Goal: Answer question/provide support: Share knowledge or assist other users

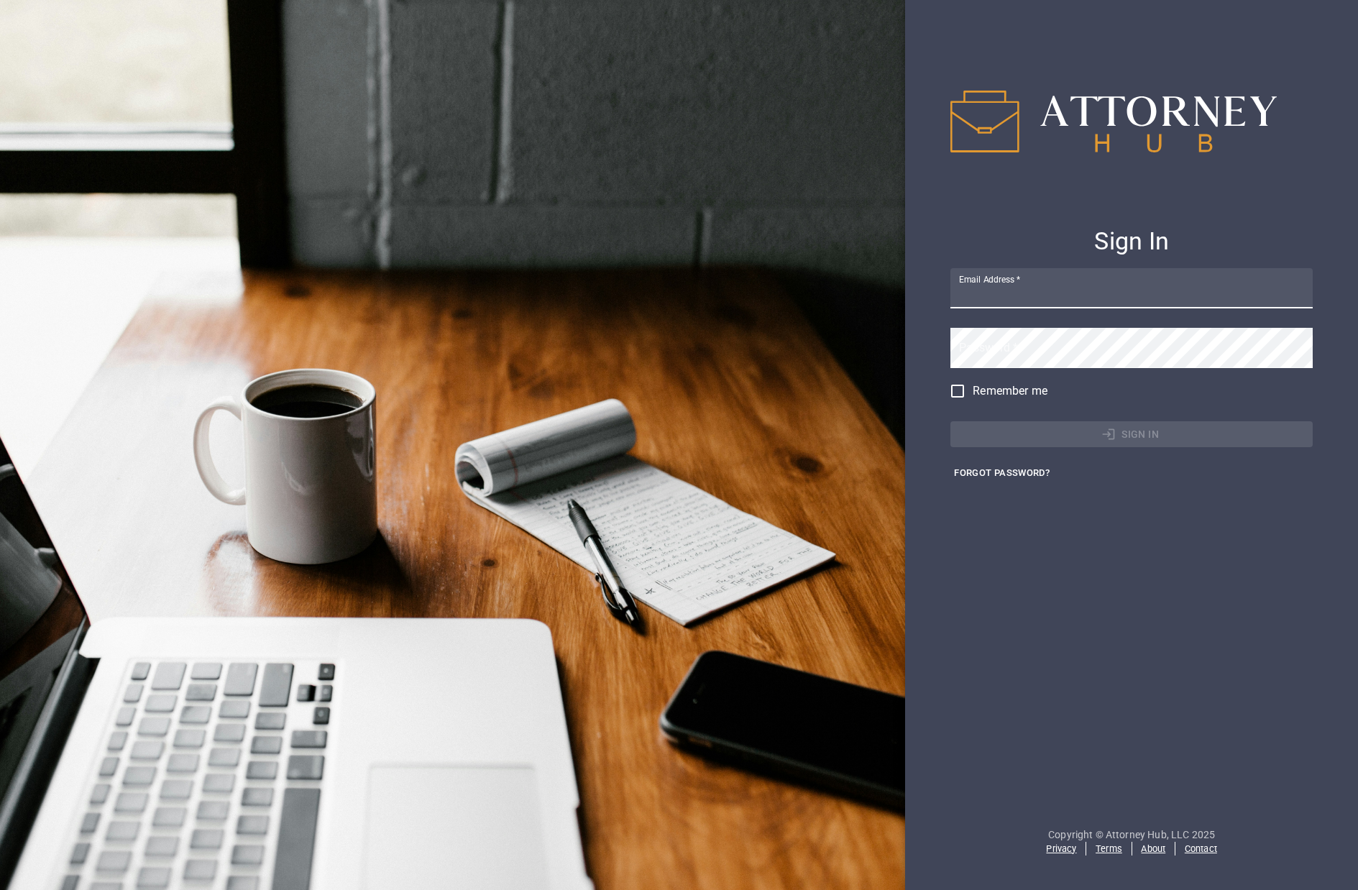
click at [1026, 292] on input "Email Address   *" at bounding box center [1132, 288] width 362 height 40
type input "[EMAIL_ADDRESS][DOMAIN_NAME]"
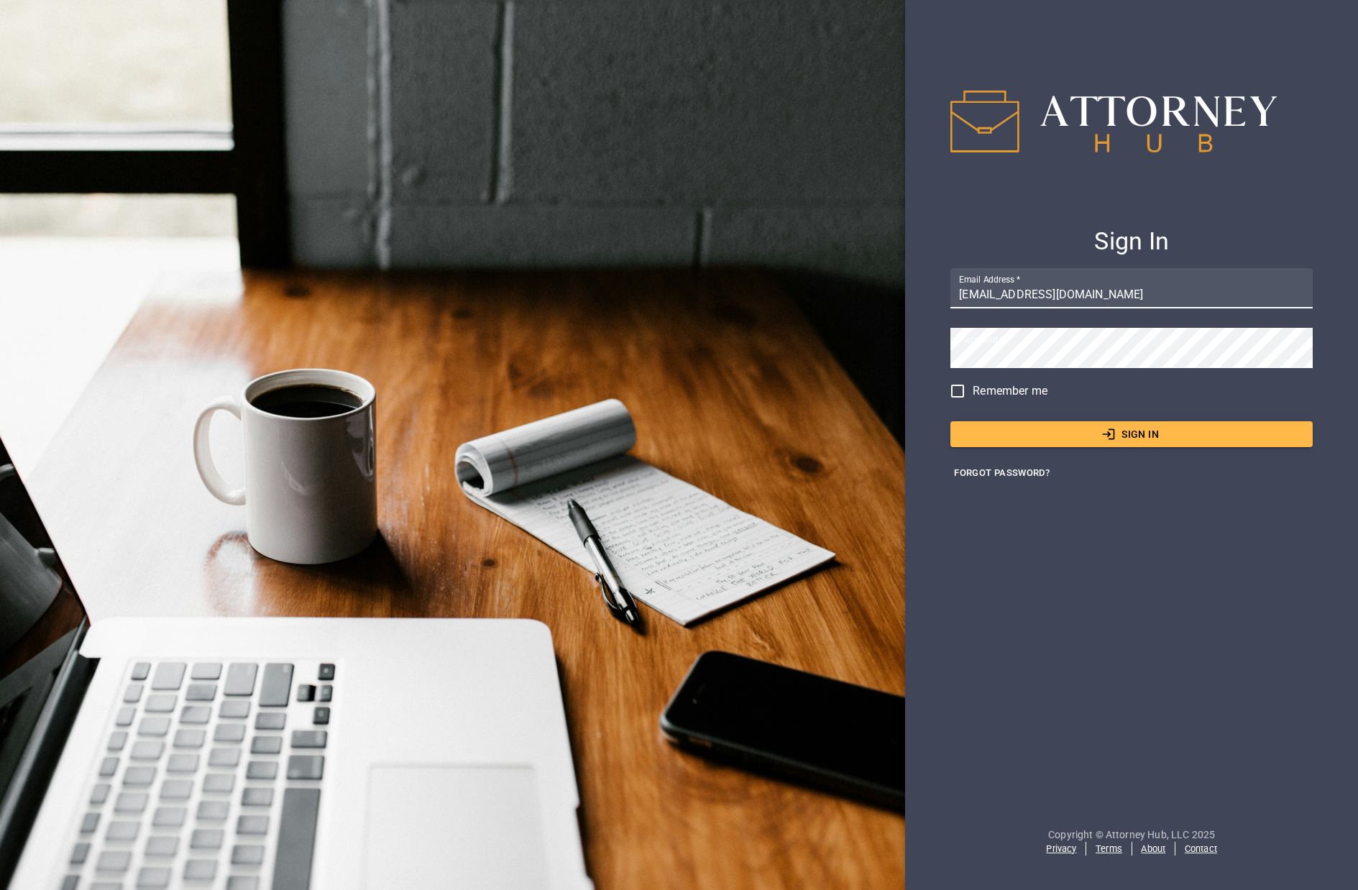
click at [1051, 427] on button "Sign In" at bounding box center [1132, 434] width 362 height 27
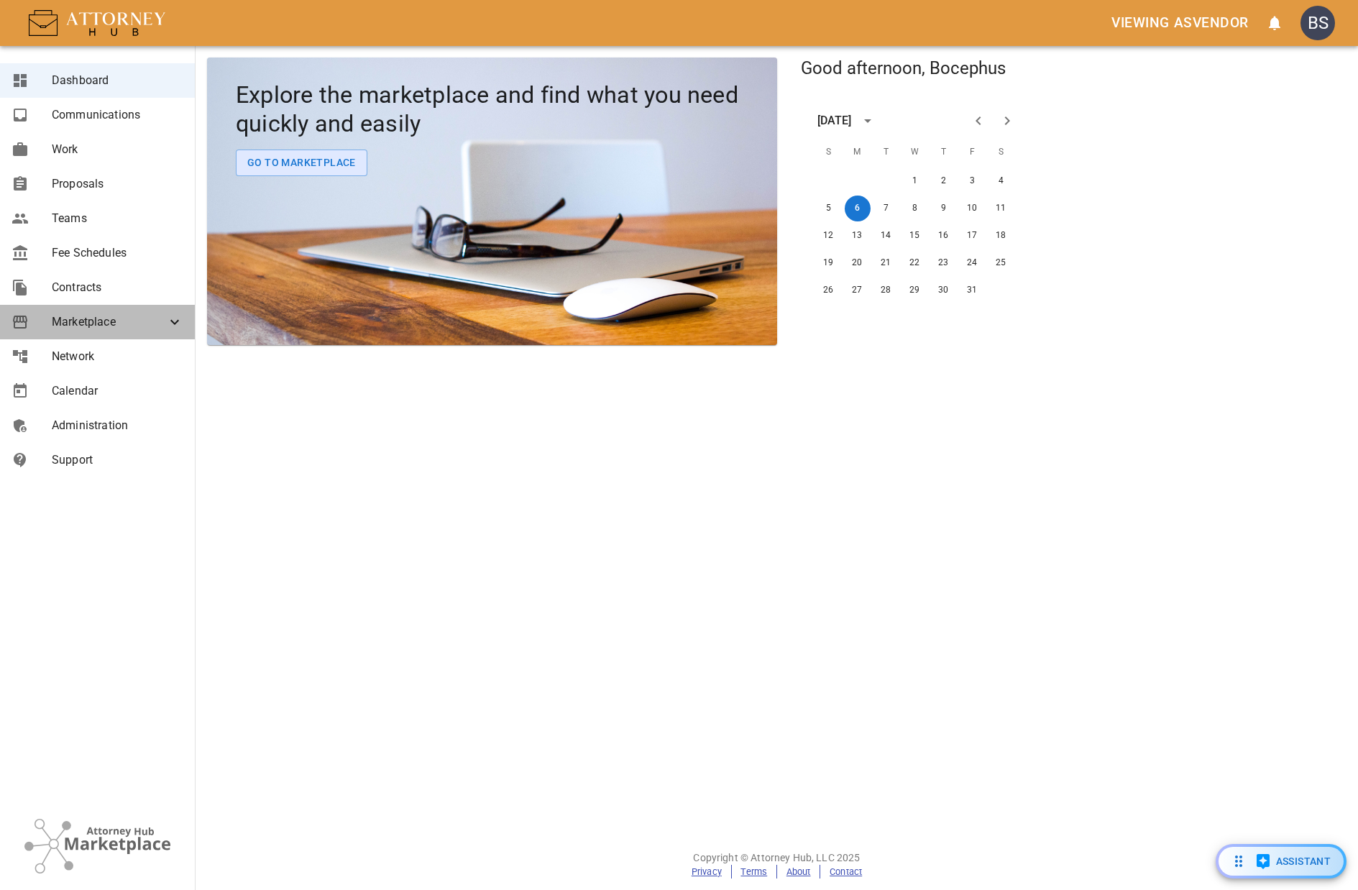
click at [132, 331] on div "Marketplace" at bounding box center [97, 322] width 195 height 35
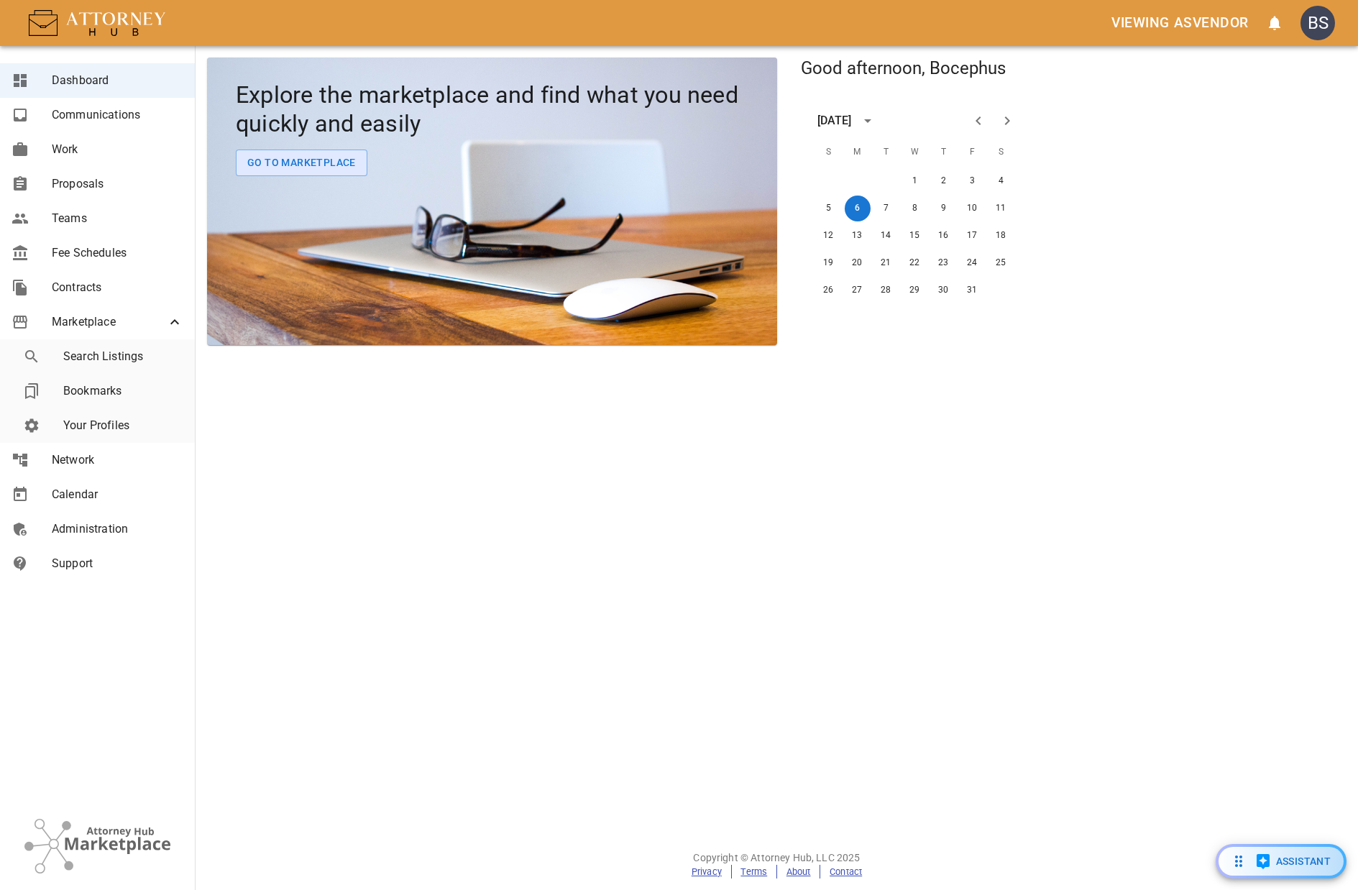
click at [108, 417] on span "Your Profiles" at bounding box center [123, 425] width 120 height 17
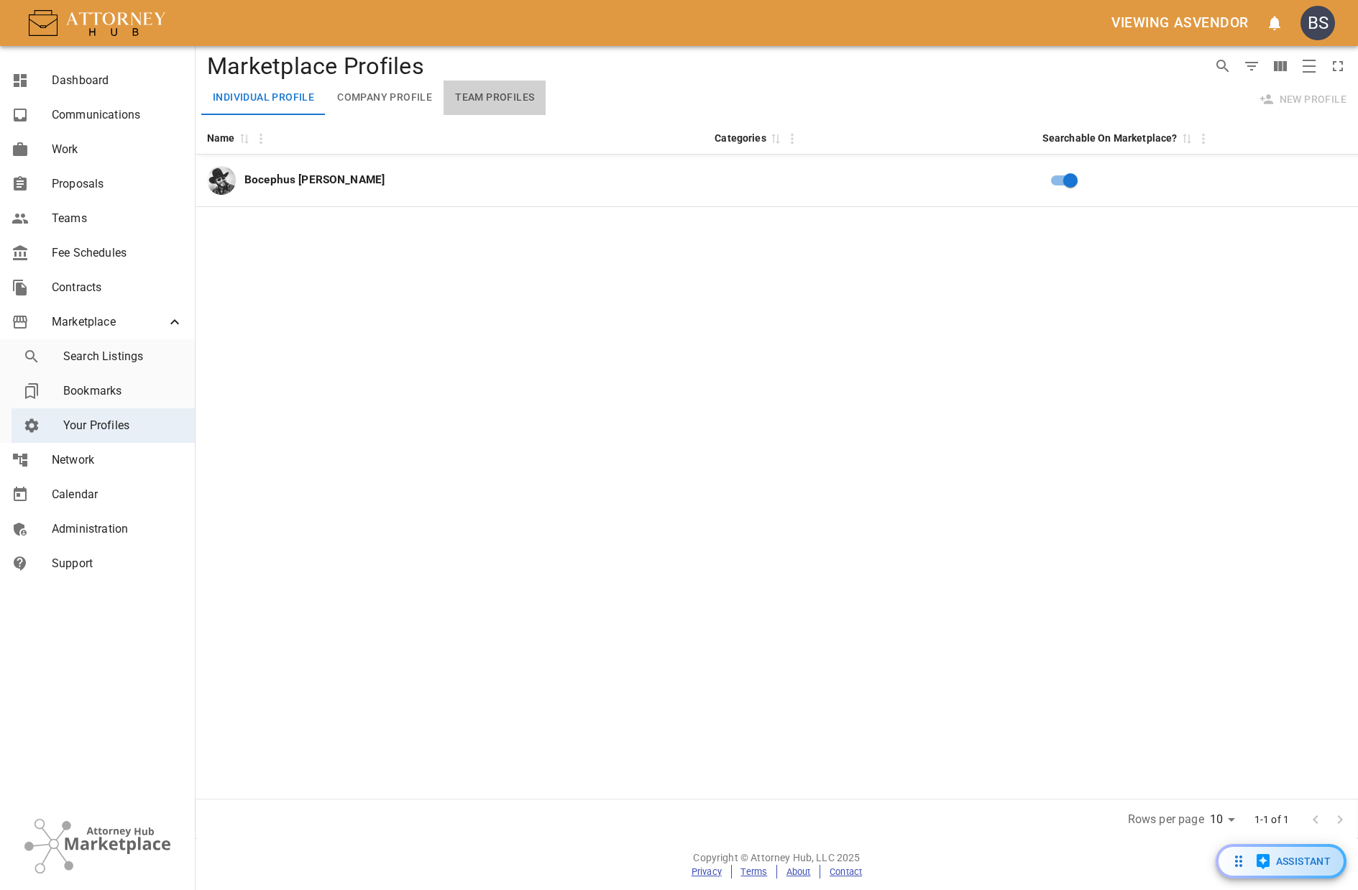
click at [499, 96] on button "Team Profiles" at bounding box center [495, 98] width 102 height 35
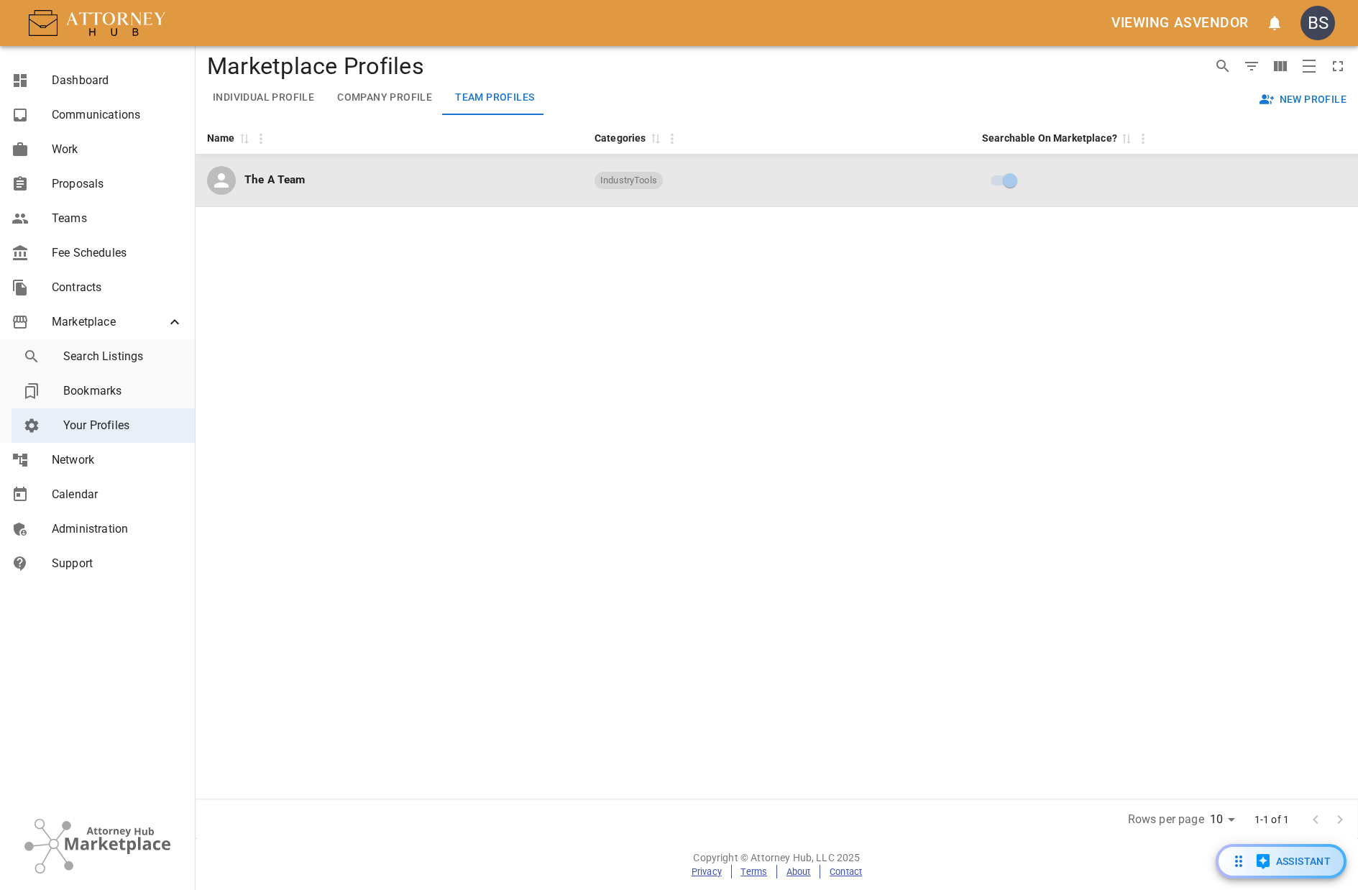
click at [396, 180] on div "The A Team" at bounding box center [389, 180] width 365 height 29
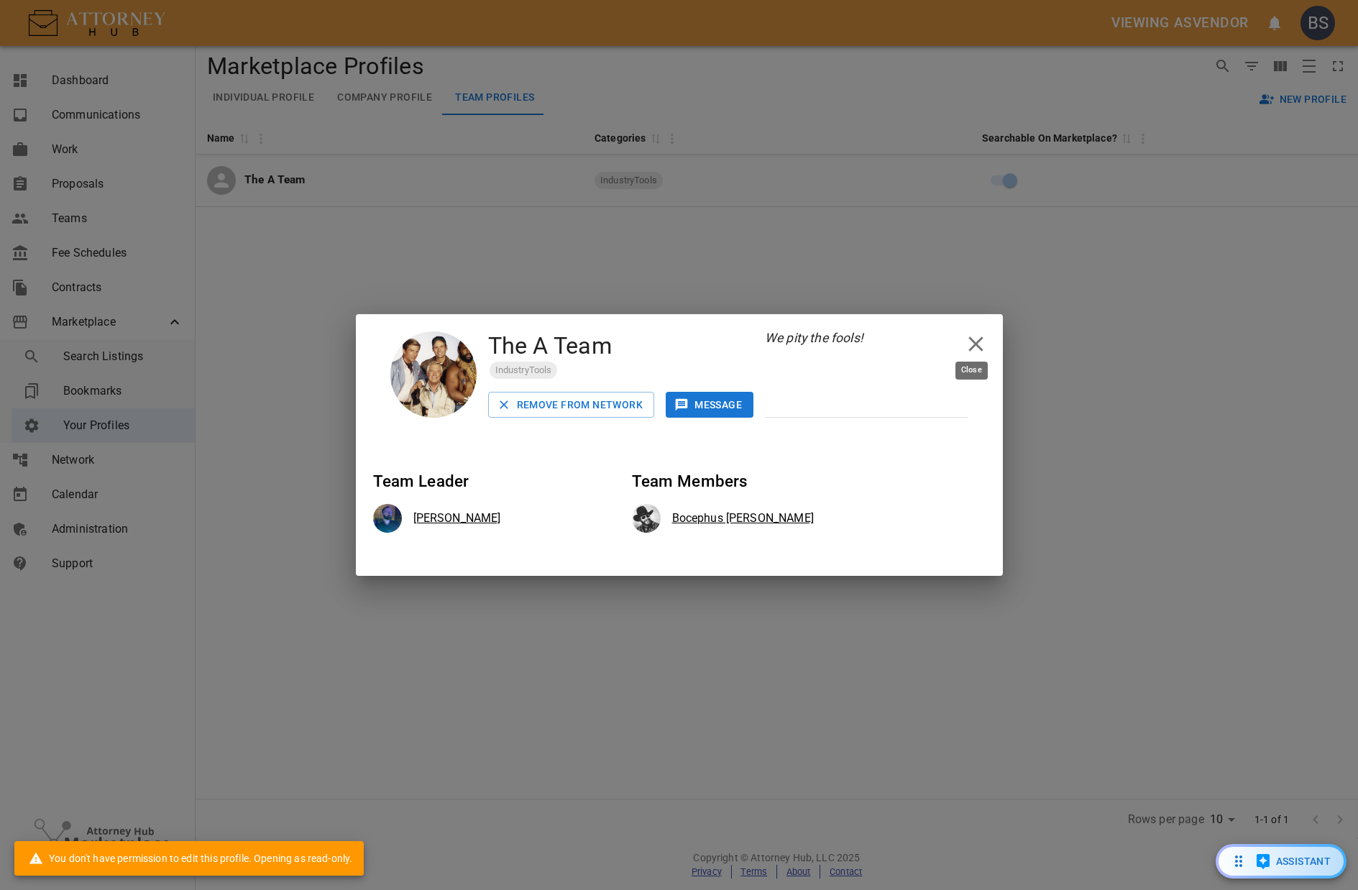
click at [965, 340] on icon "close" at bounding box center [976, 343] width 25 height 25
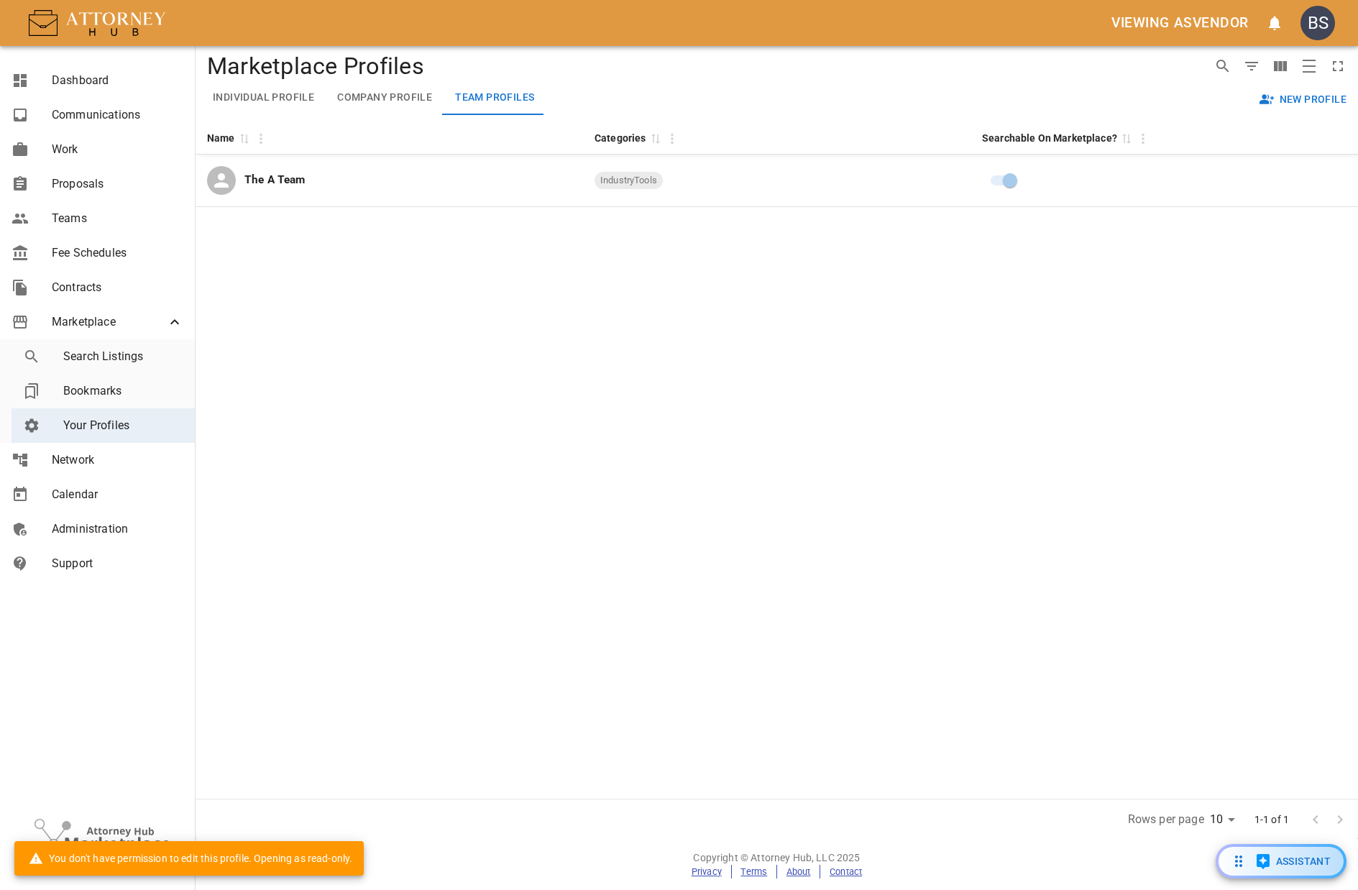
drag, startPoint x: 846, startPoint y: 547, endPoint x: 516, endPoint y: 395, distance: 363.9
click at [839, 540] on div "Name 0 Categories 0 Searchable On Marketplace? 0 The A Team IndustryTools" at bounding box center [777, 460] width 1163 height 678
click at [123, 325] on span "Marketplace" at bounding box center [109, 322] width 114 height 17
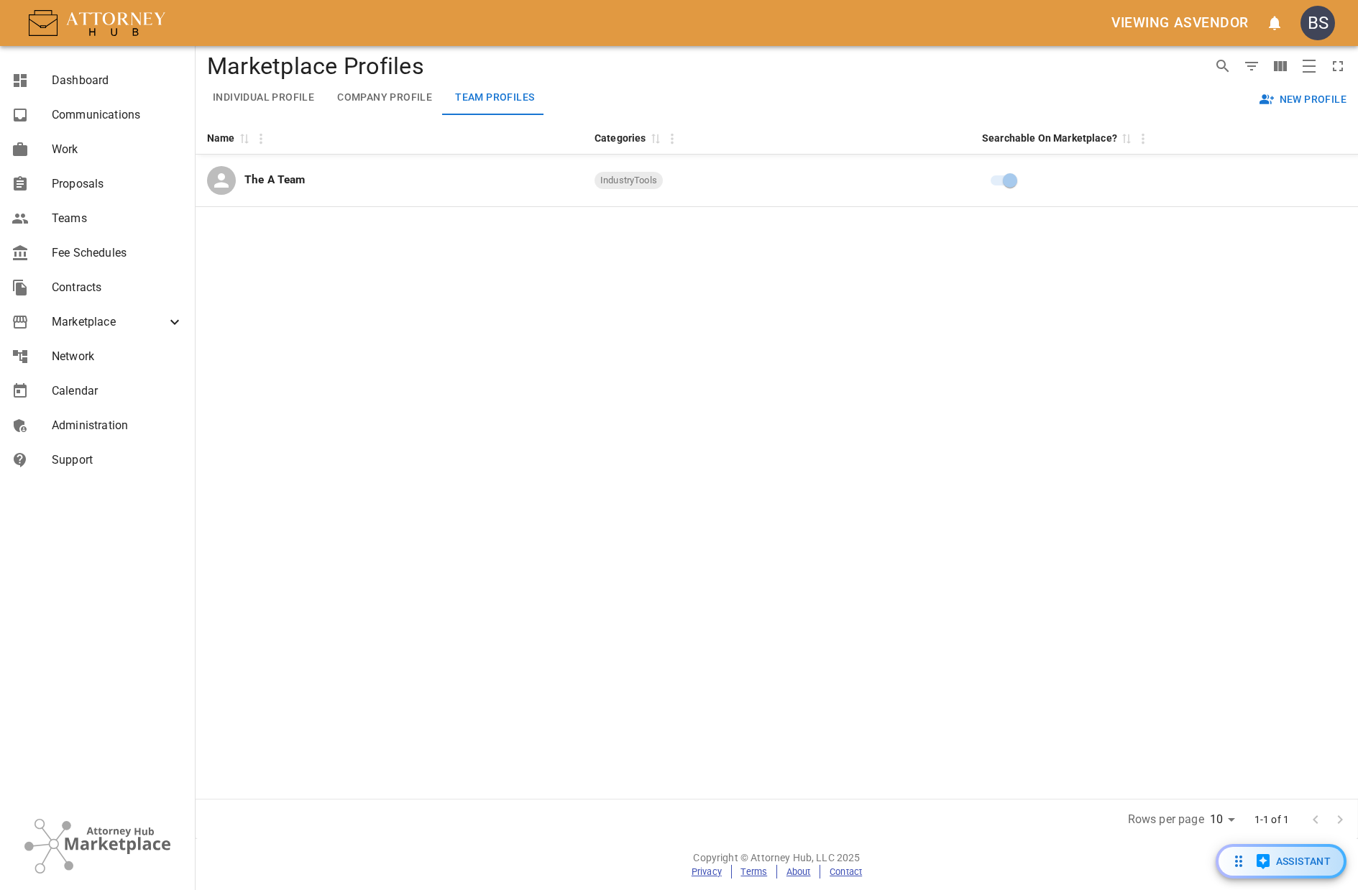
click at [106, 324] on span "Marketplace" at bounding box center [109, 322] width 114 height 17
drag, startPoint x: 96, startPoint y: 357, endPoint x: 136, endPoint y: 355, distance: 39.7
click at [96, 357] on span "Search Listings" at bounding box center [123, 356] width 120 height 17
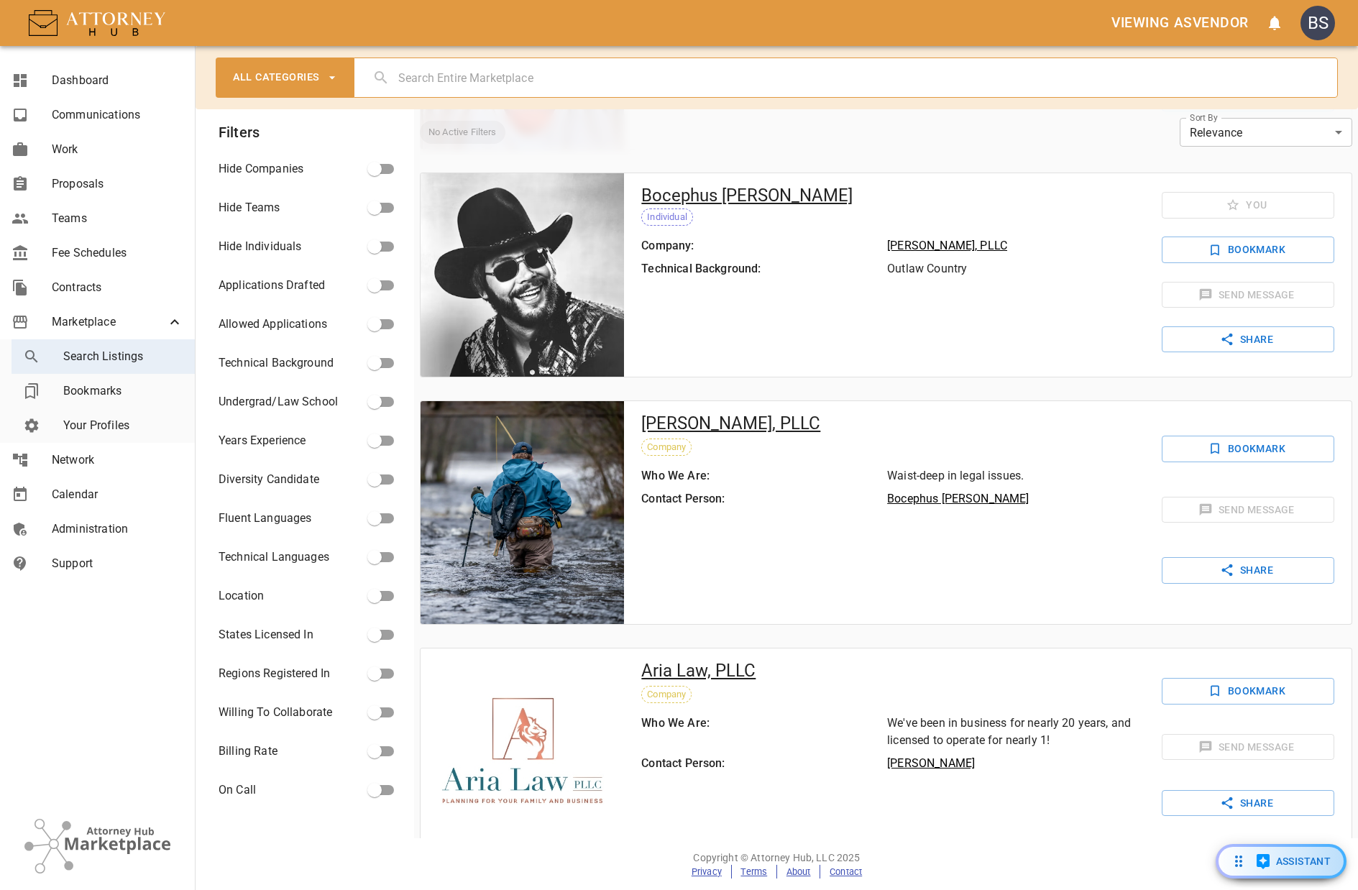
scroll to position [1029, 0]
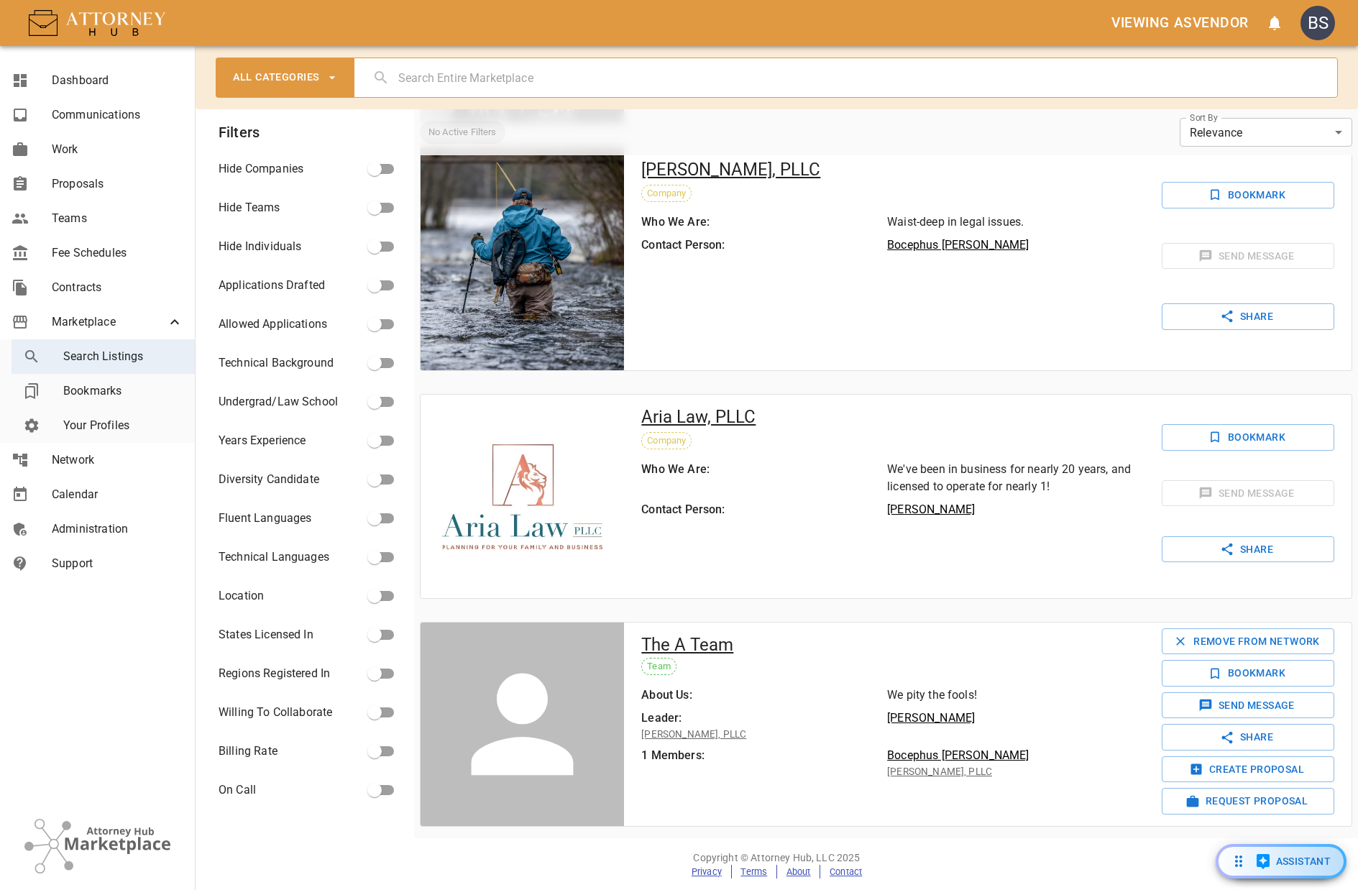
click at [704, 650] on h5 "The A Team" at bounding box center [687, 645] width 92 height 23
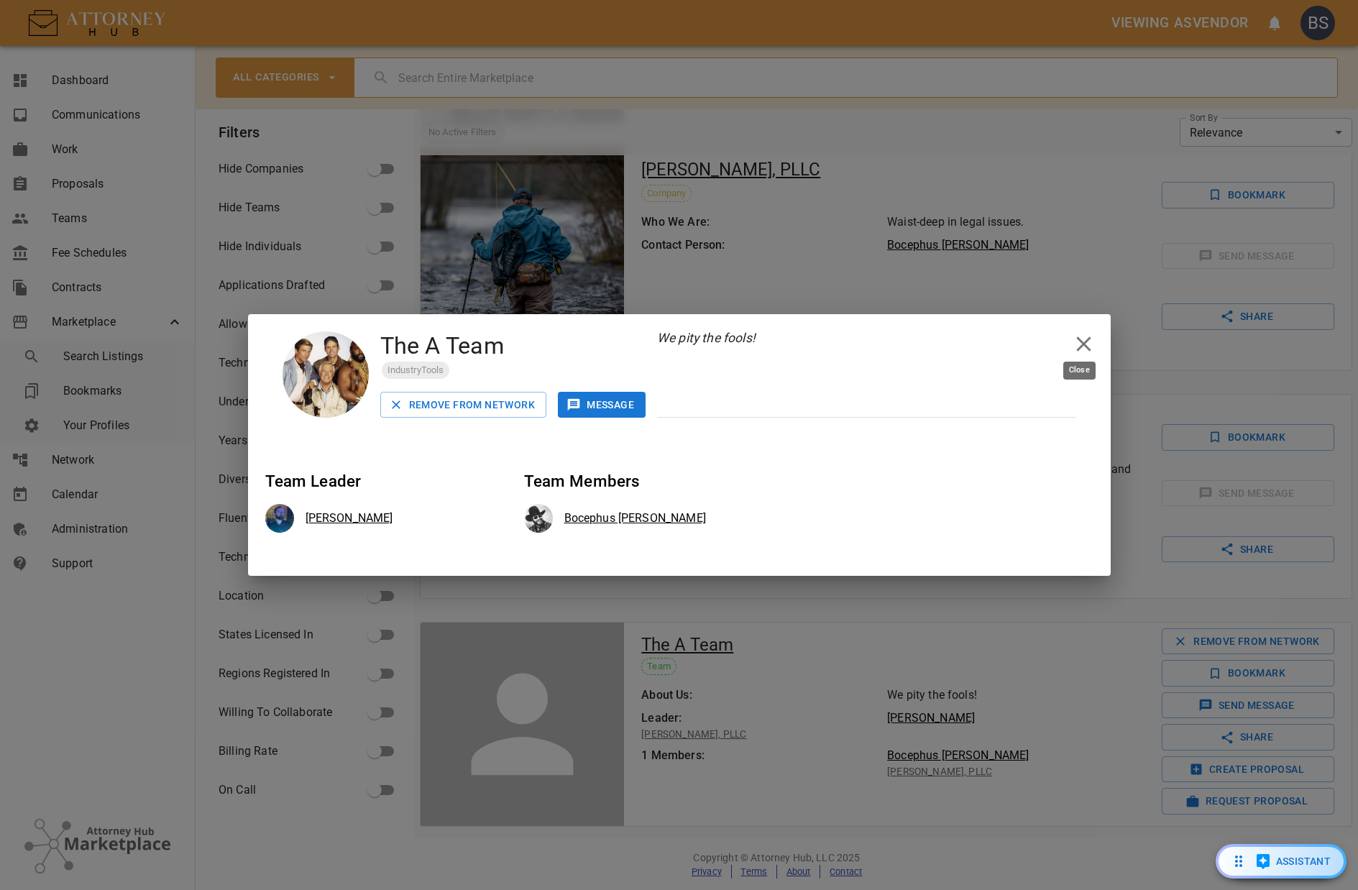
click at [1081, 342] on icon "close" at bounding box center [1083, 344] width 14 height 14
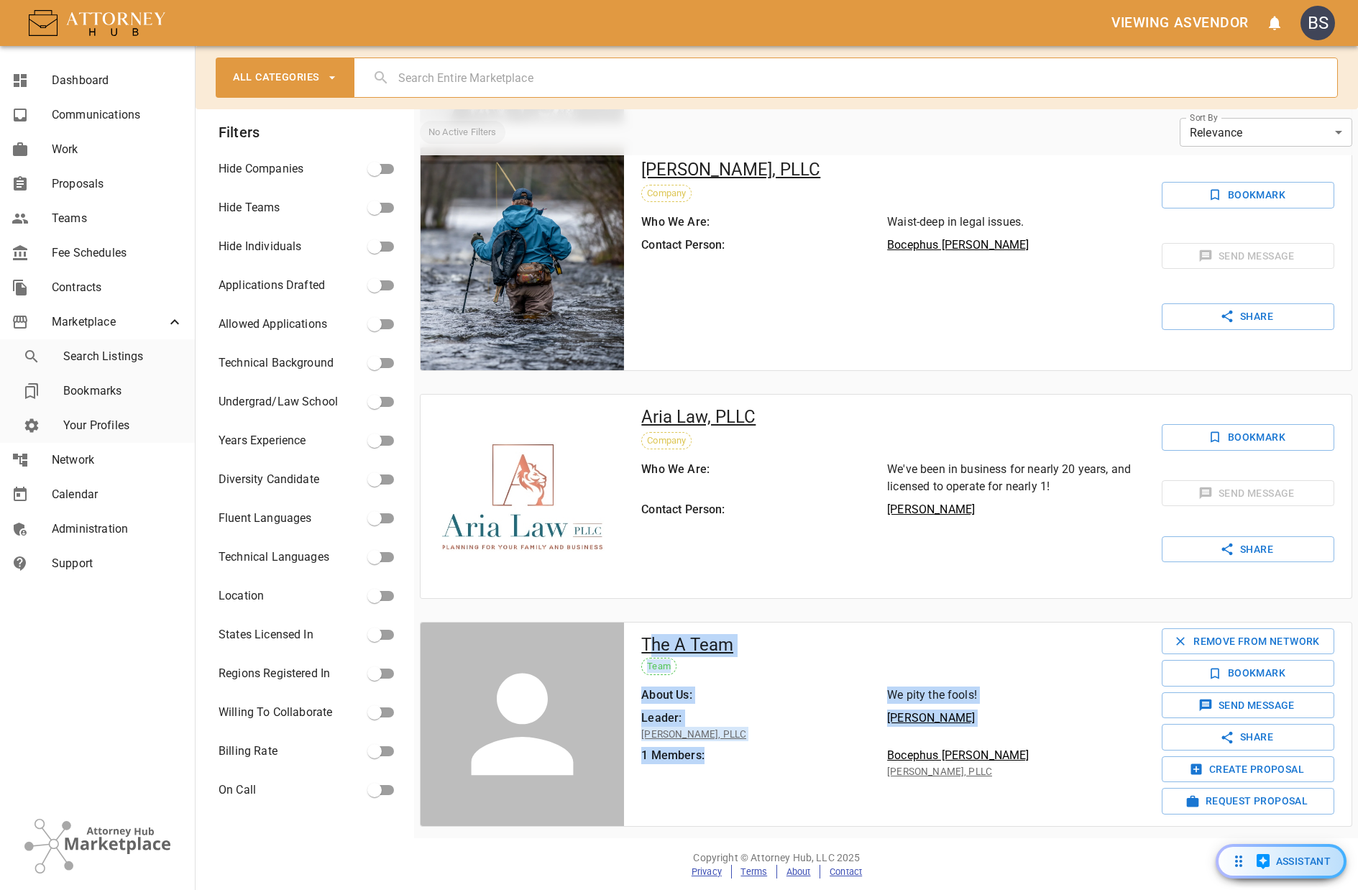
drag, startPoint x: 763, startPoint y: 777, endPoint x: 572, endPoint y: 779, distance: 190.6
click at [570, 779] on div "The A Team Team About Us: We pity the fools! Leader: [PERSON_NAME] [PERSON_NAME…" at bounding box center [886, 724] width 933 height 205
click at [733, 772] on p "1 Members:" at bounding box center [764, 763] width 246 height 32
drag, startPoint x: 759, startPoint y: 751, endPoint x: 730, endPoint y: 754, distance: 28.8
click at [758, 751] on p "1 Members:" at bounding box center [764, 763] width 246 height 32
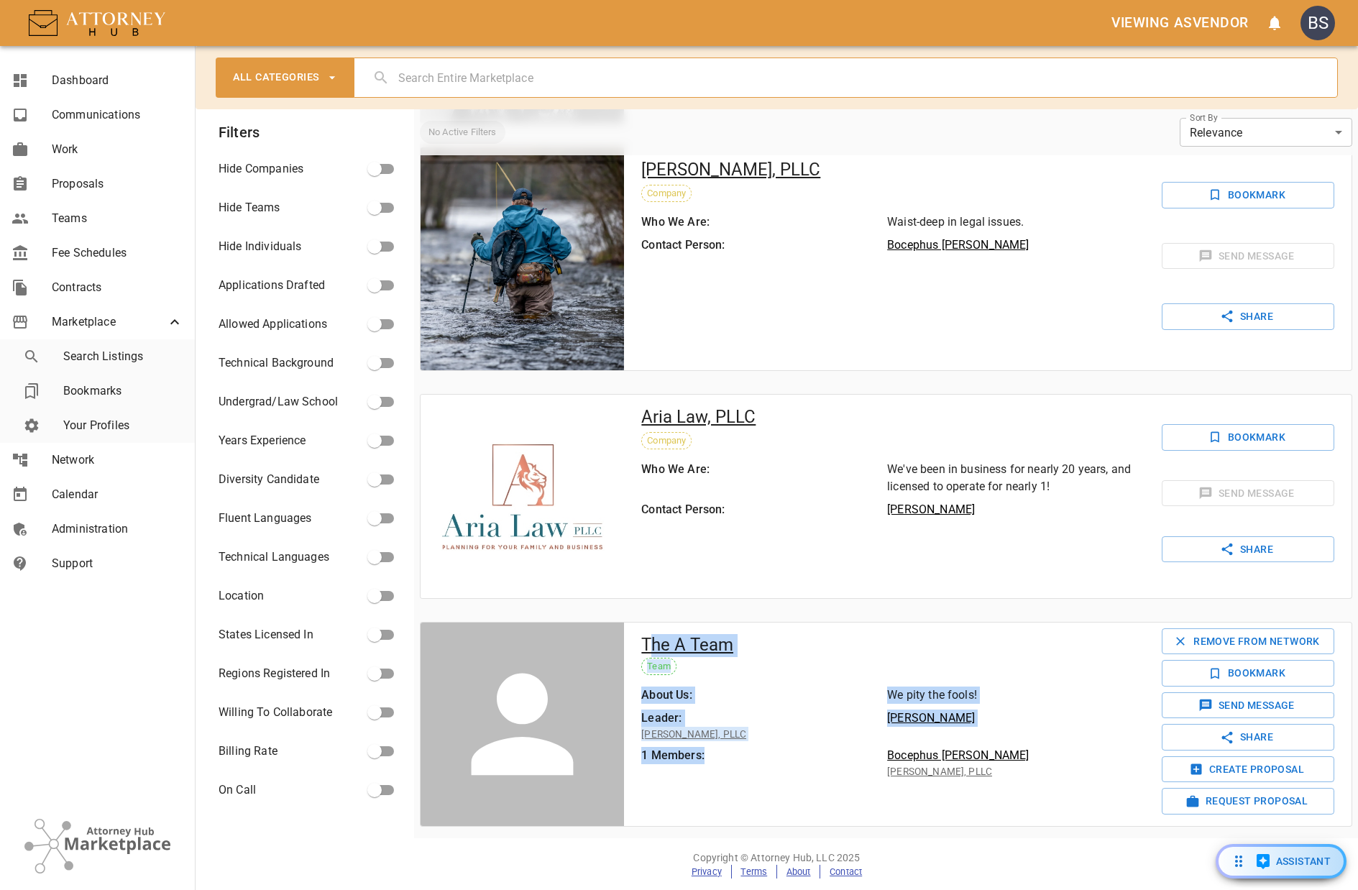
click at [709, 752] on p "1 Members:" at bounding box center [764, 763] width 246 height 32
click at [920, 755] on p "Bocephus [PERSON_NAME]" at bounding box center [1010, 755] width 246 height 17
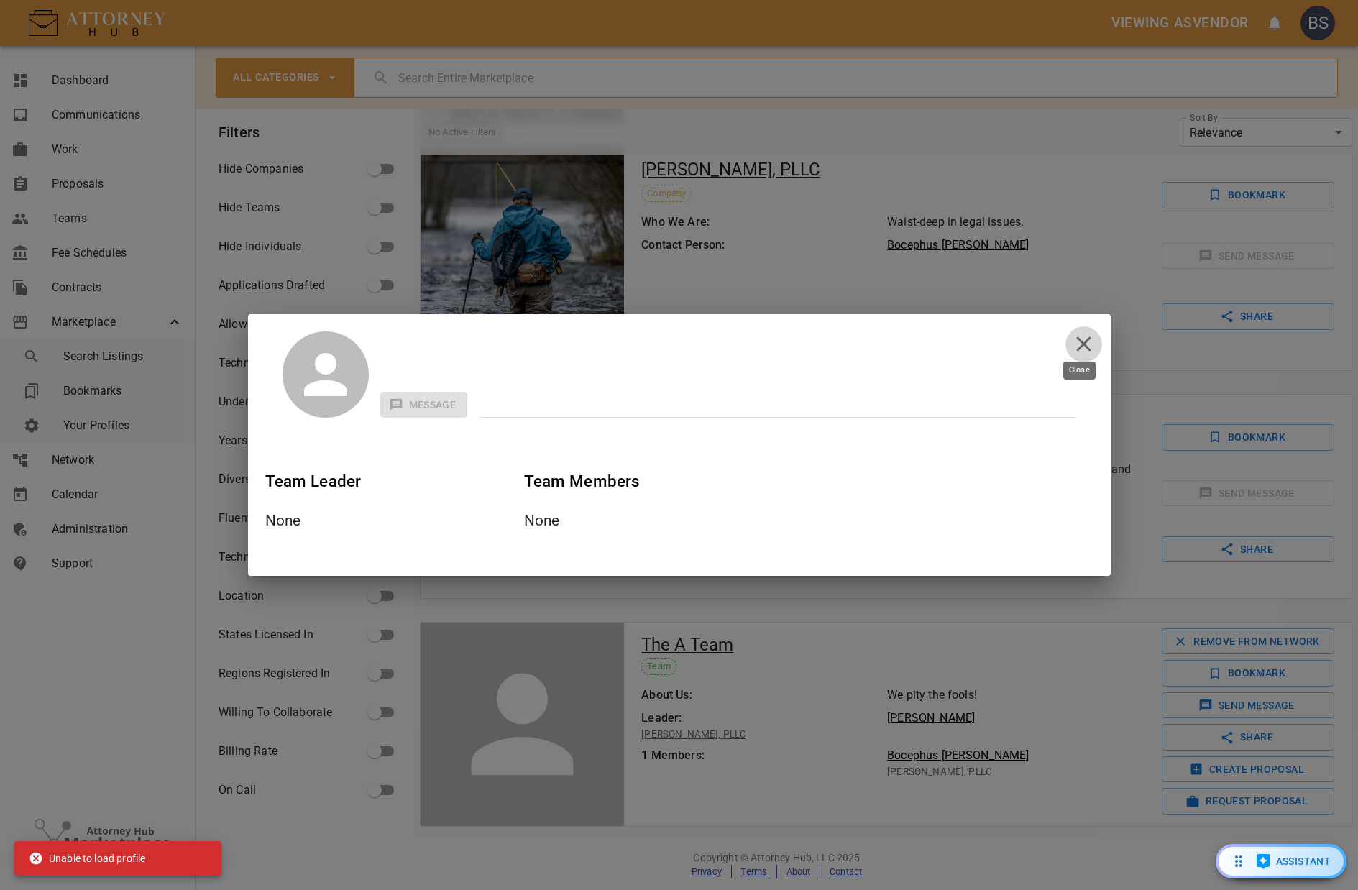
click at [1090, 338] on icon "close" at bounding box center [1083, 343] width 25 height 25
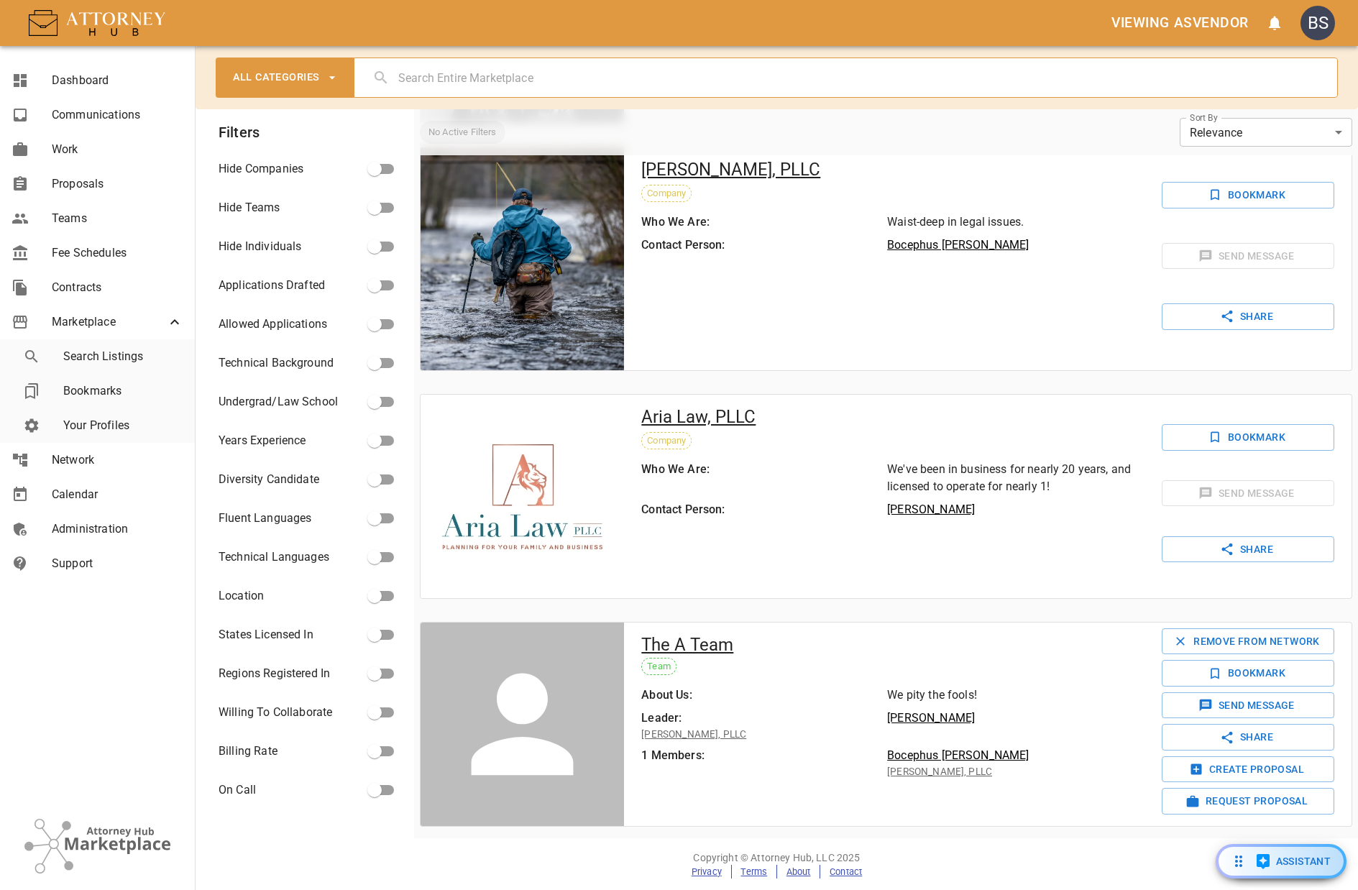
click at [105, 415] on link "Your Profiles" at bounding box center [103, 425] width 183 height 35
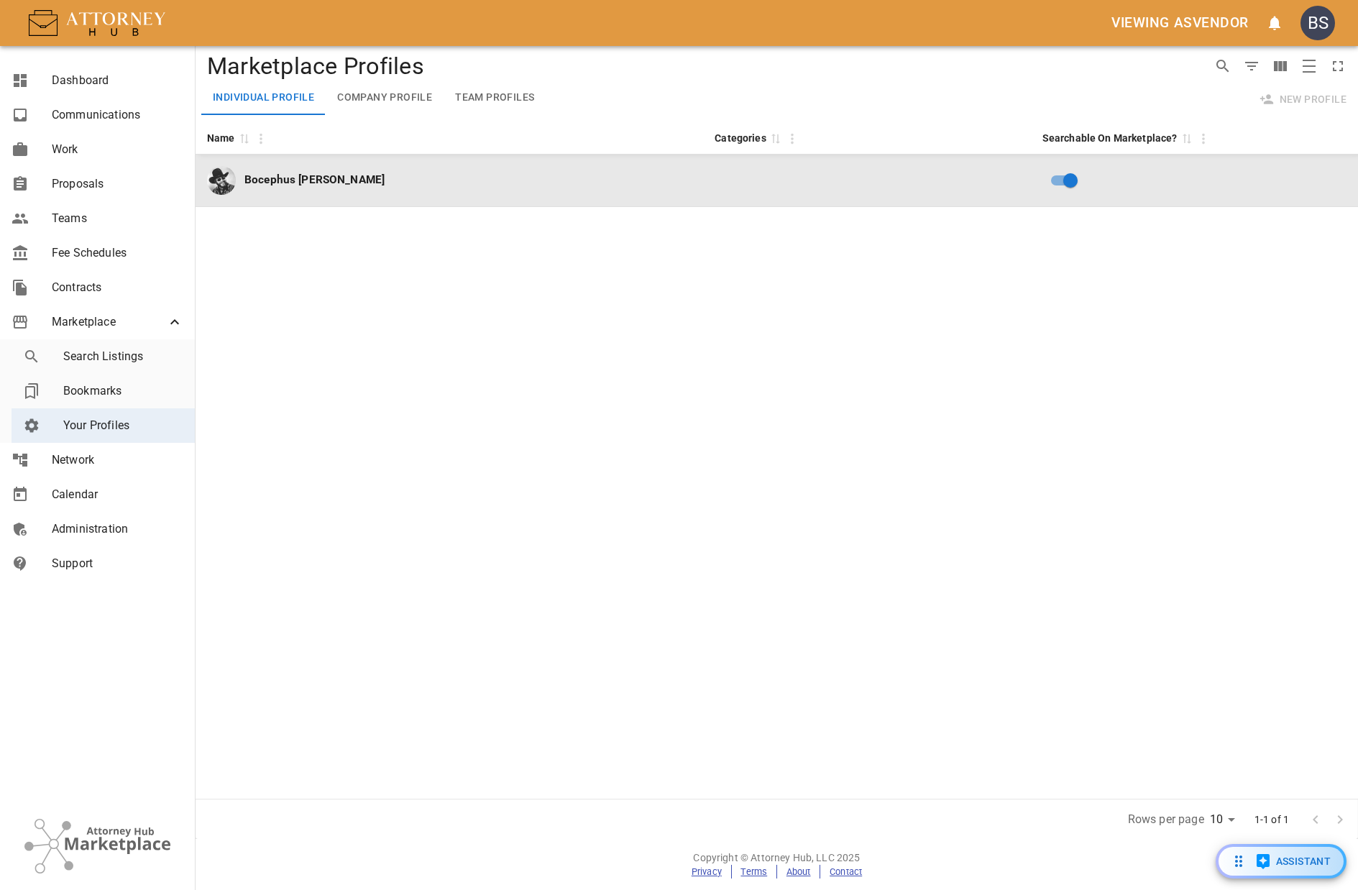
click at [343, 183] on p "Bocephus [PERSON_NAME]" at bounding box center [314, 180] width 140 height 17
select select "US"
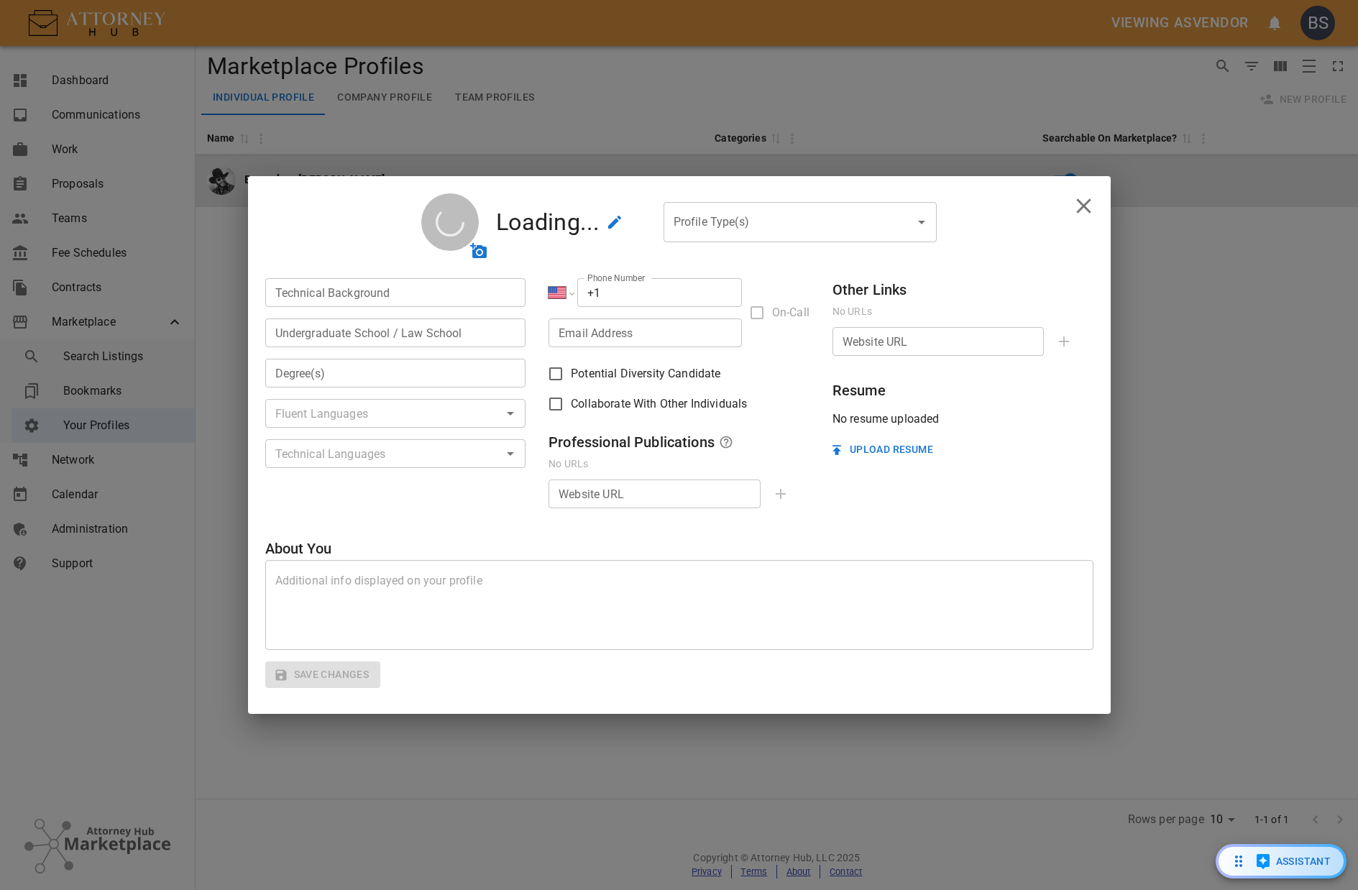
type input "Outlaw Country"
type input "School of Hard Knocks"
type input "Third"
type input "[PHONE_NUMBER]"
type textarea "My name is Bocephus, I drink whiskey by the gallon I never back down and I alwa…"
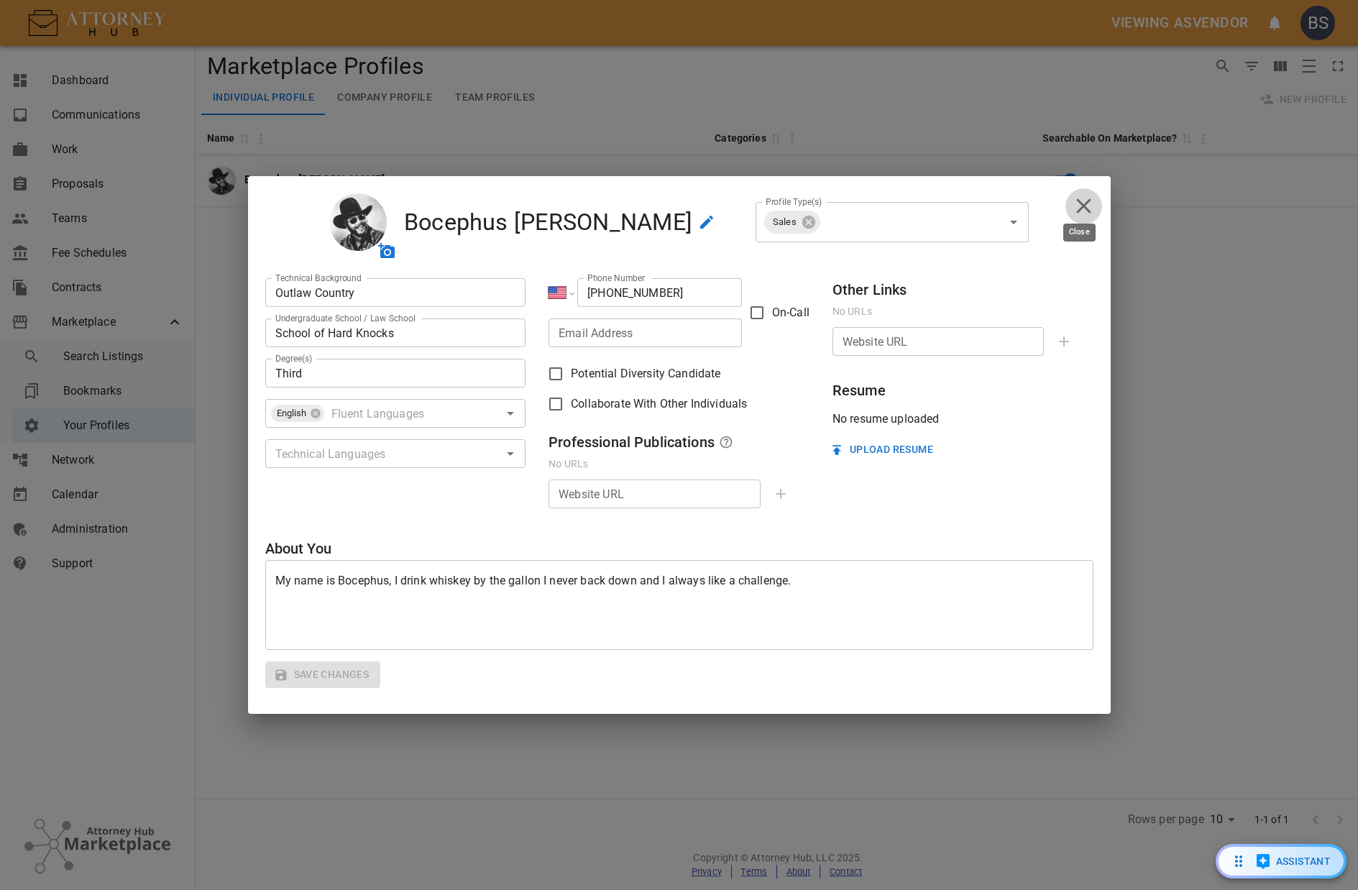
click at [1089, 207] on icon "close" at bounding box center [1083, 205] width 25 height 25
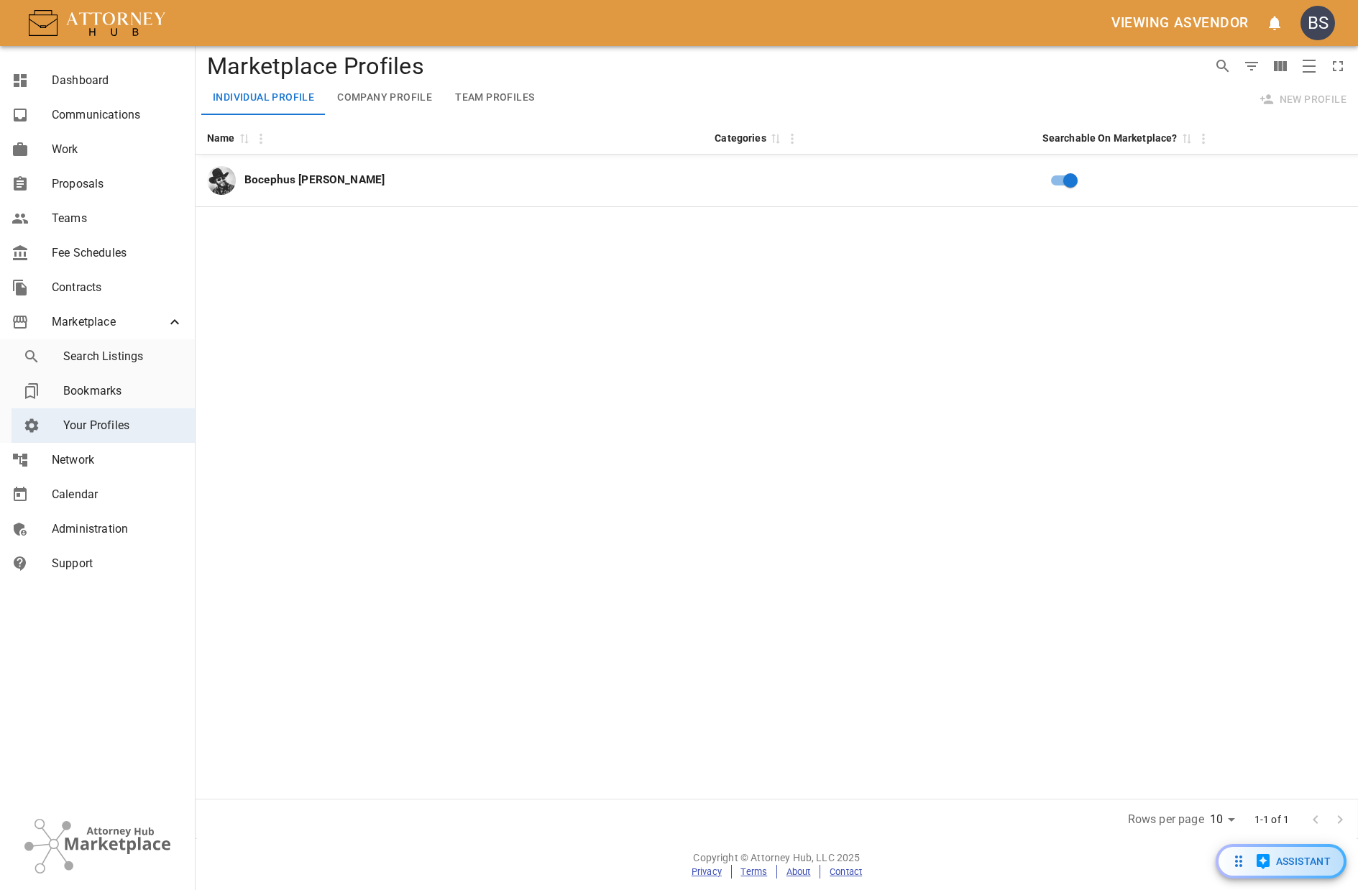
click at [141, 360] on span "Search Listings" at bounding box center [123, 356] width 120 height 17
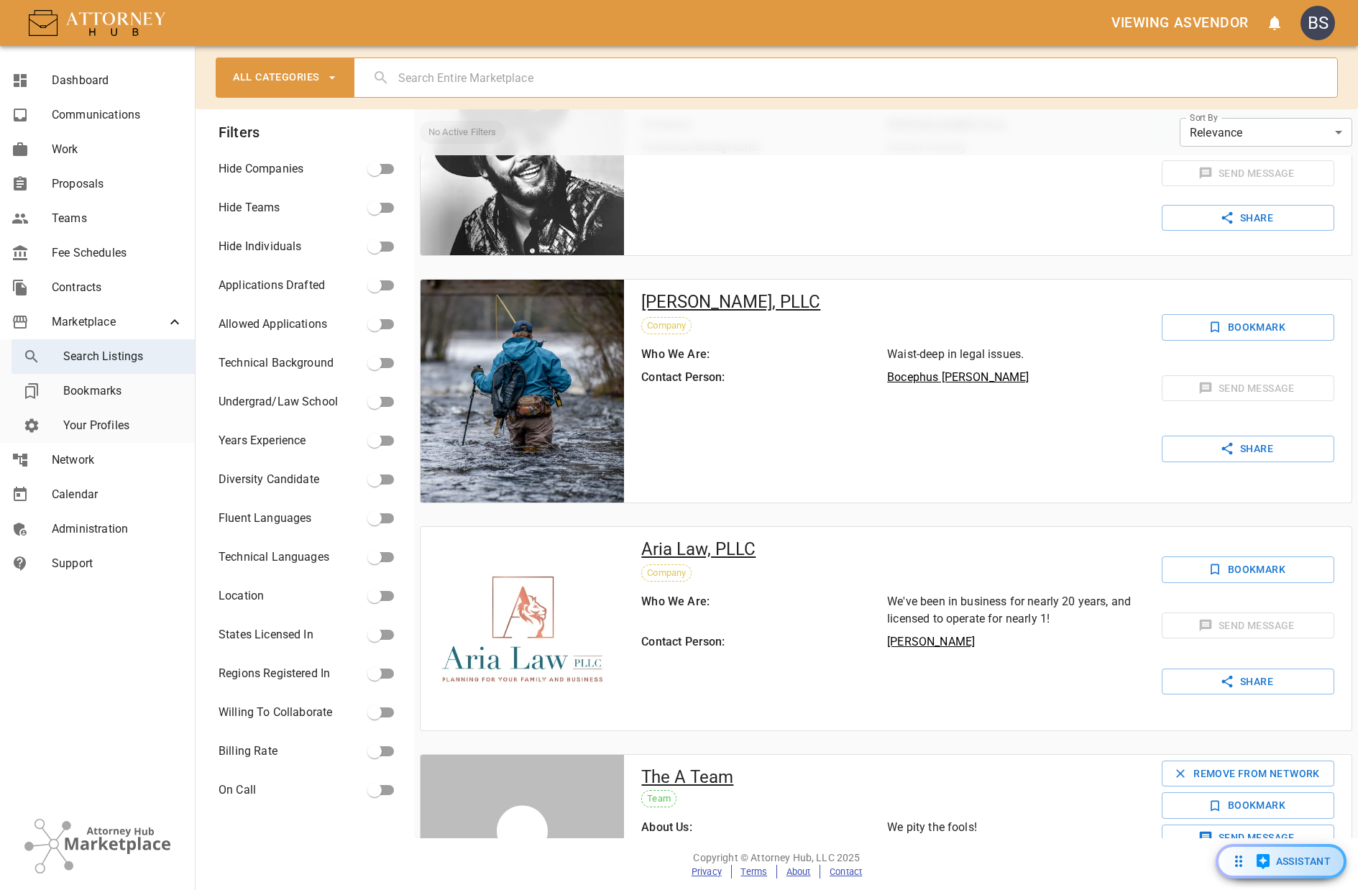
scroll to position [1029, 0]
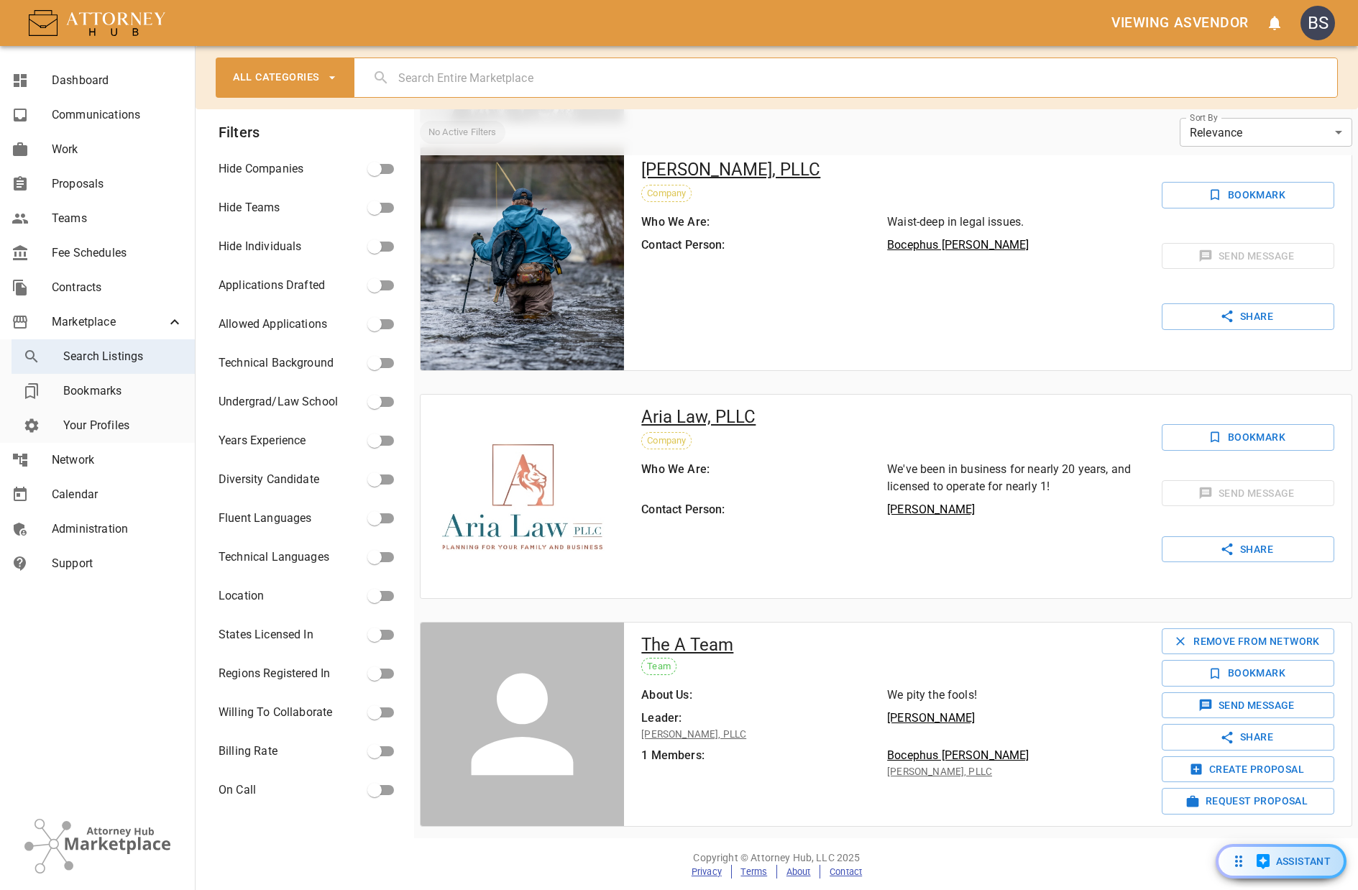
click at [927, 754] on p "Bocephus [PERSON_NAME]" at bounding box center [1010, 755] width 246 height 17
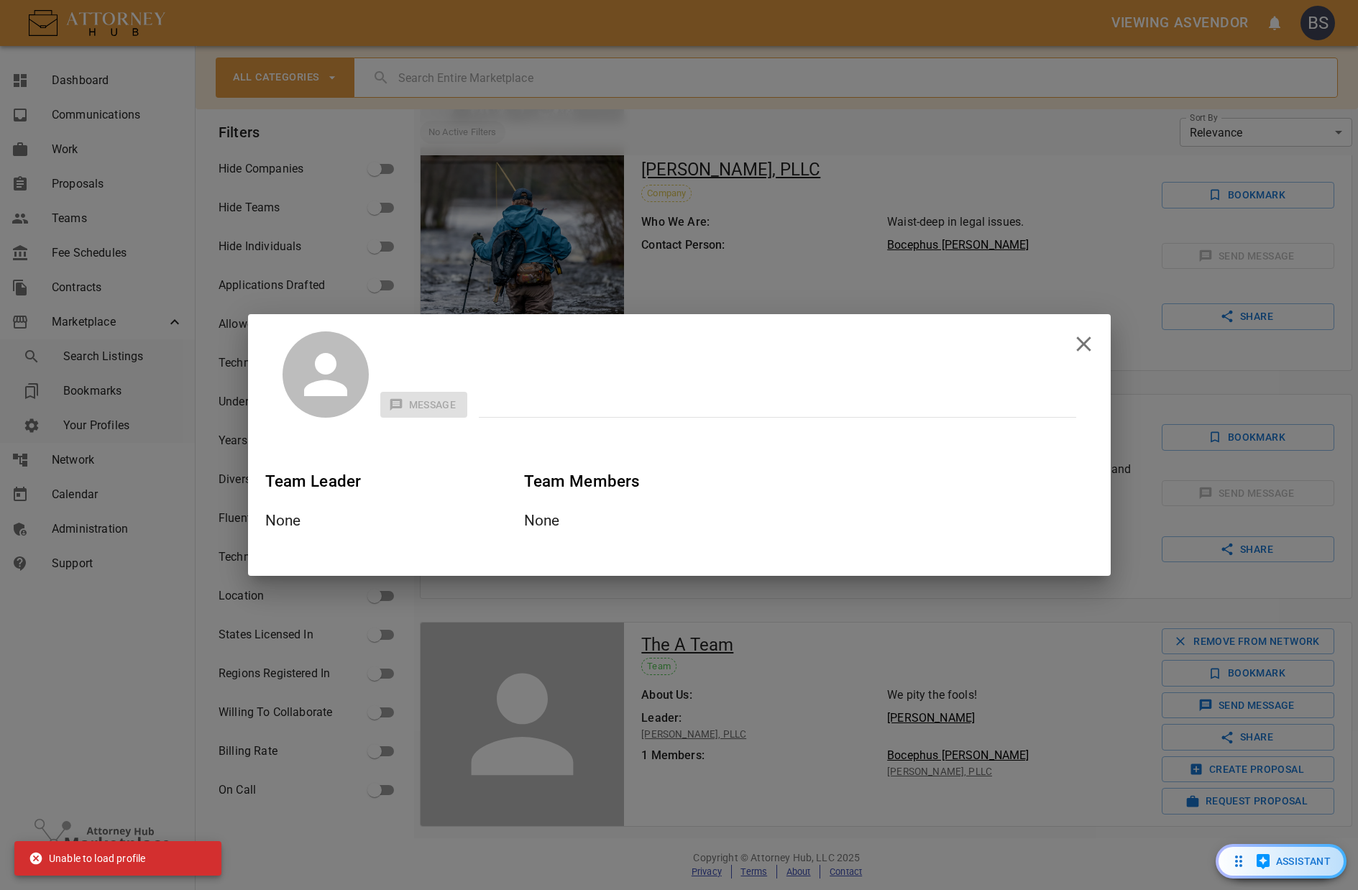
click at [1091, 342] on icon "close" at bounding box center [1083, 343] width 25 height 25
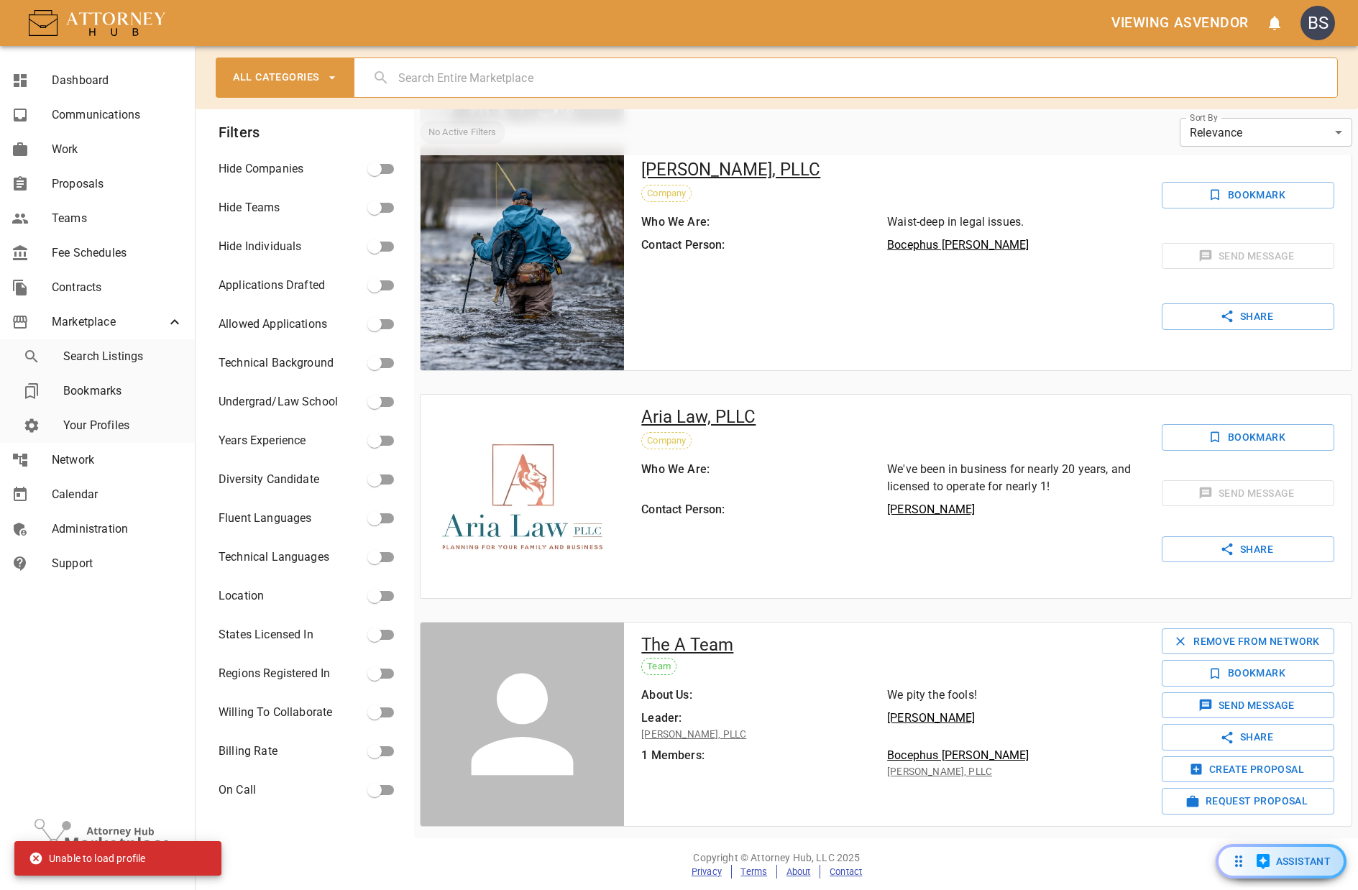
click at [921, 759] on p "Bocephus [PERSON_NAME]" at bounding box center [1010, 755] width 246 height 17
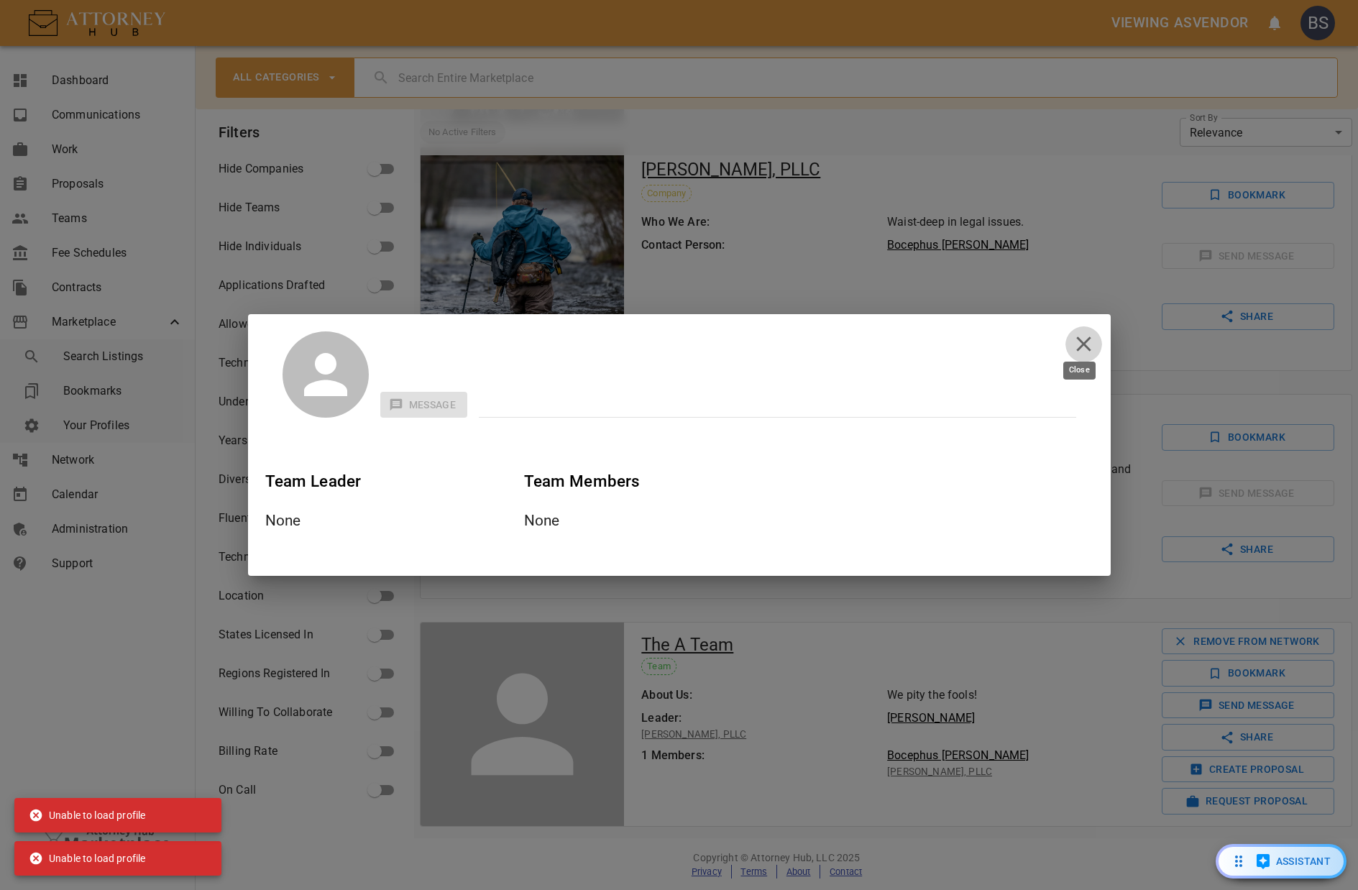
click at [1087, 338] on icon "close" at bounding box center [1083, 343] width 25 height 25
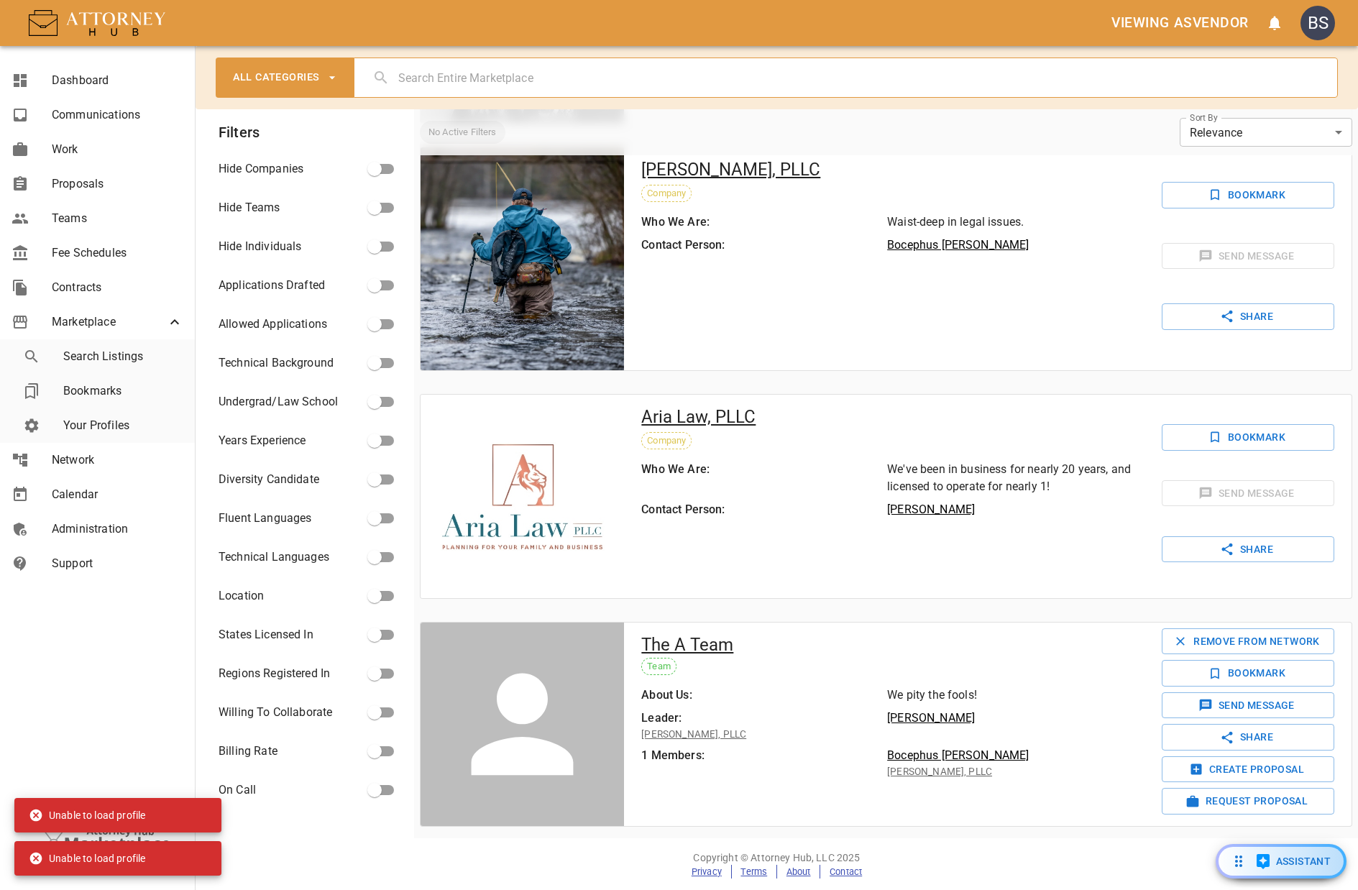
click at [925, 756] on p "Bocephus [PERSON_NAME]" at bounding box center [1010, 755] width 246 height 17
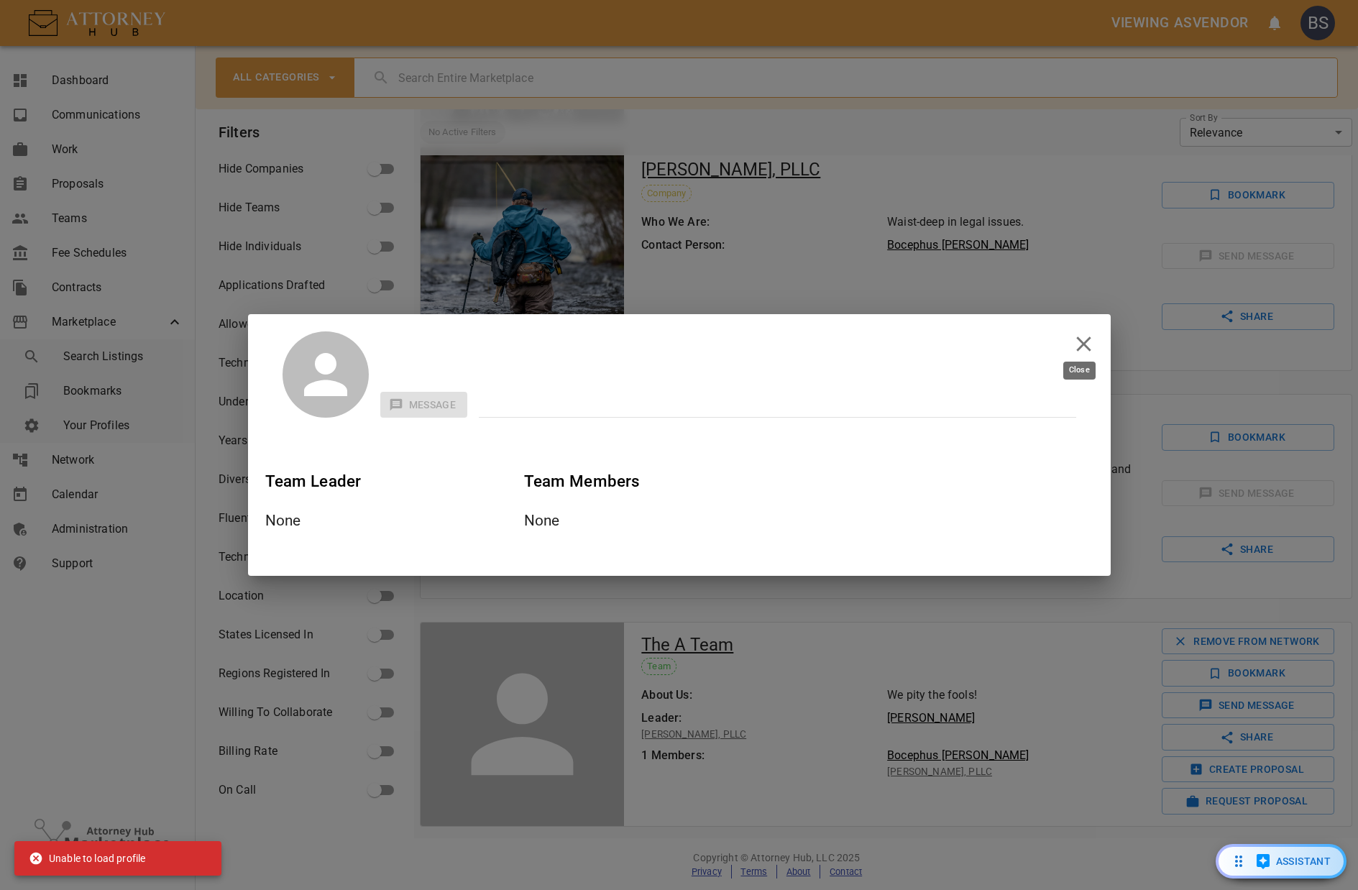
click at [1075, 333] on icon "close" at bounding box center [1083, 343] width 25 height 25
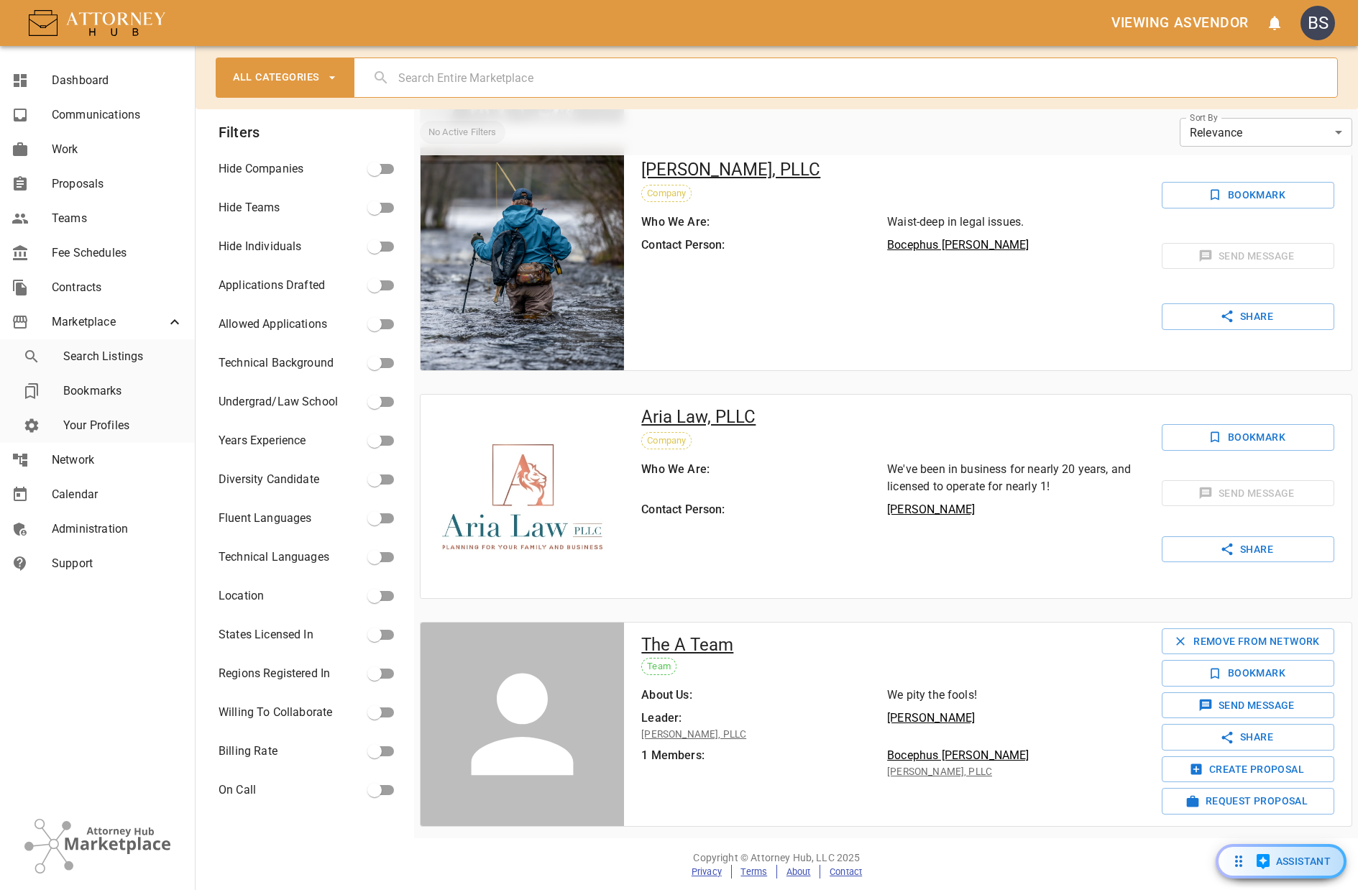
click at [915, 132] on div "No Active Filters Search - Any Hide Companies - Any Hide Teams - Any Hide Indiv…" at bounding box center [886, 132] width 933 height 46
click at [1280, 22] on icon "open notifications menu" at bounding box center [1274, 22] width 17 height 17
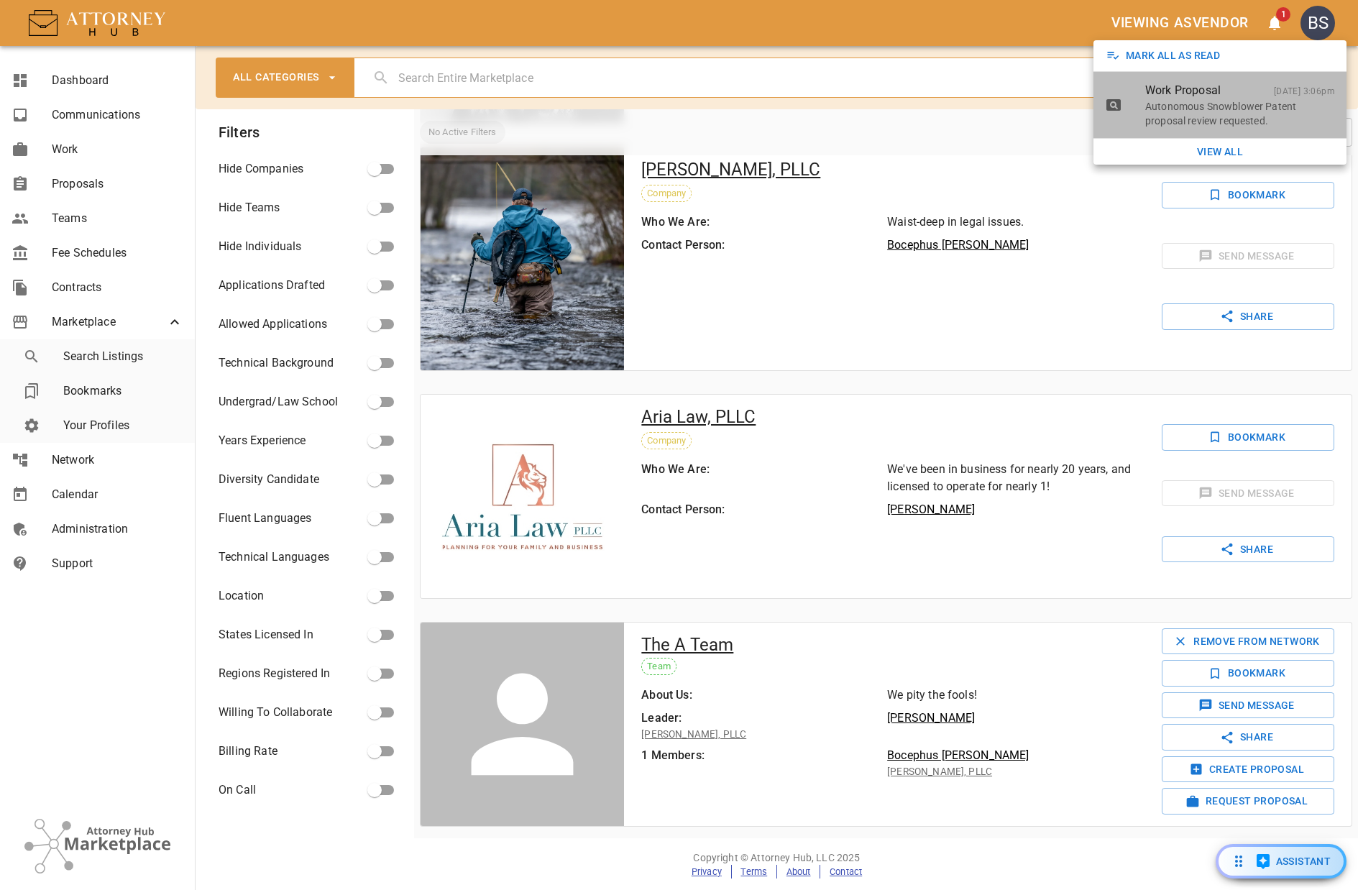
click at [1203, 103] on p "Autonomous Snowblower Patent proposal review requested." at bounding box center [1240, 113] width 190 height 29
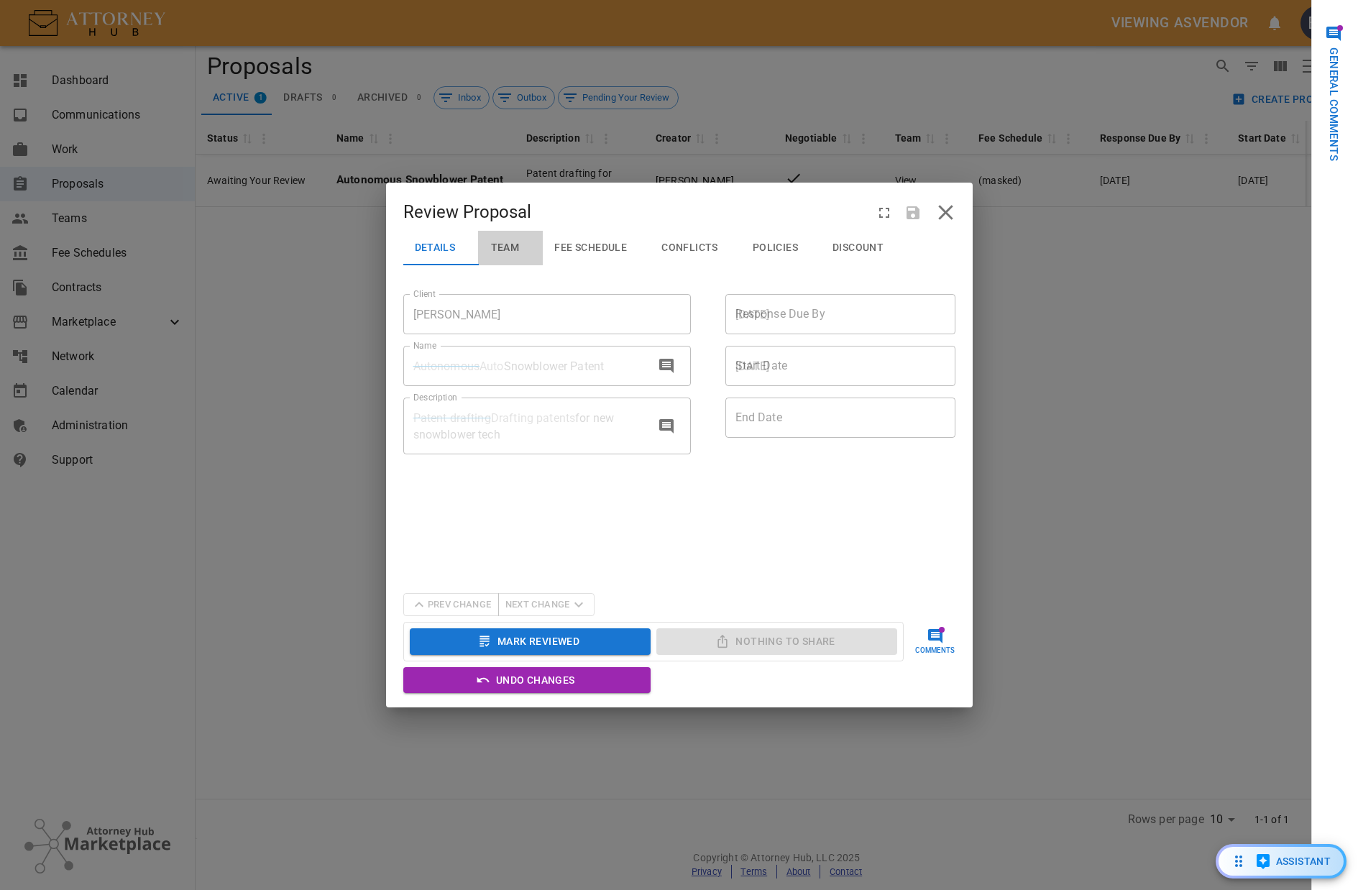
click at [502, 255] on button "Team" at bounding box center [510, 248] width 65 height 35
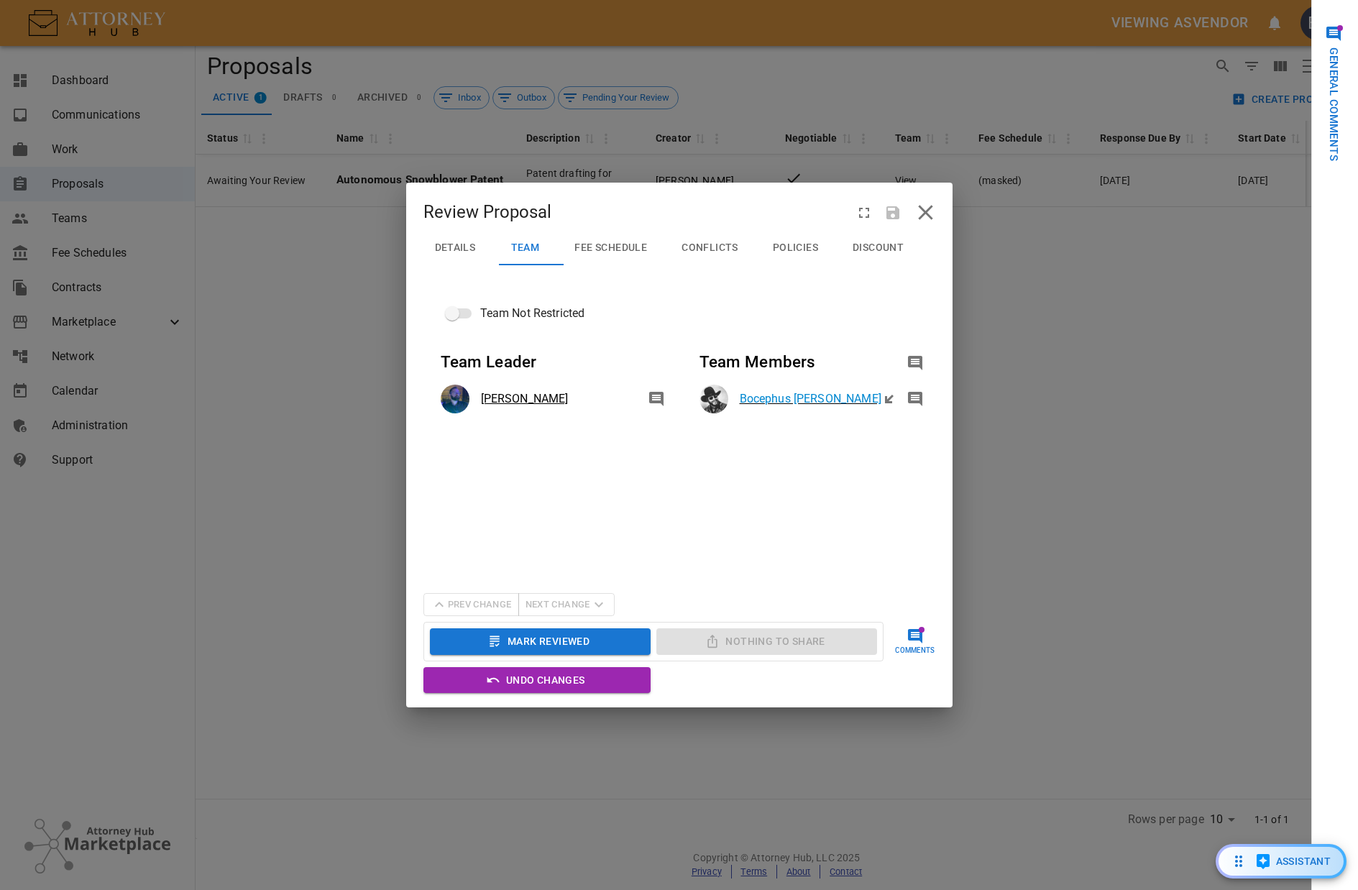
click at [597, 244] on span "Fee Schedule" at bounding box center [611, 248] width 73 height 13
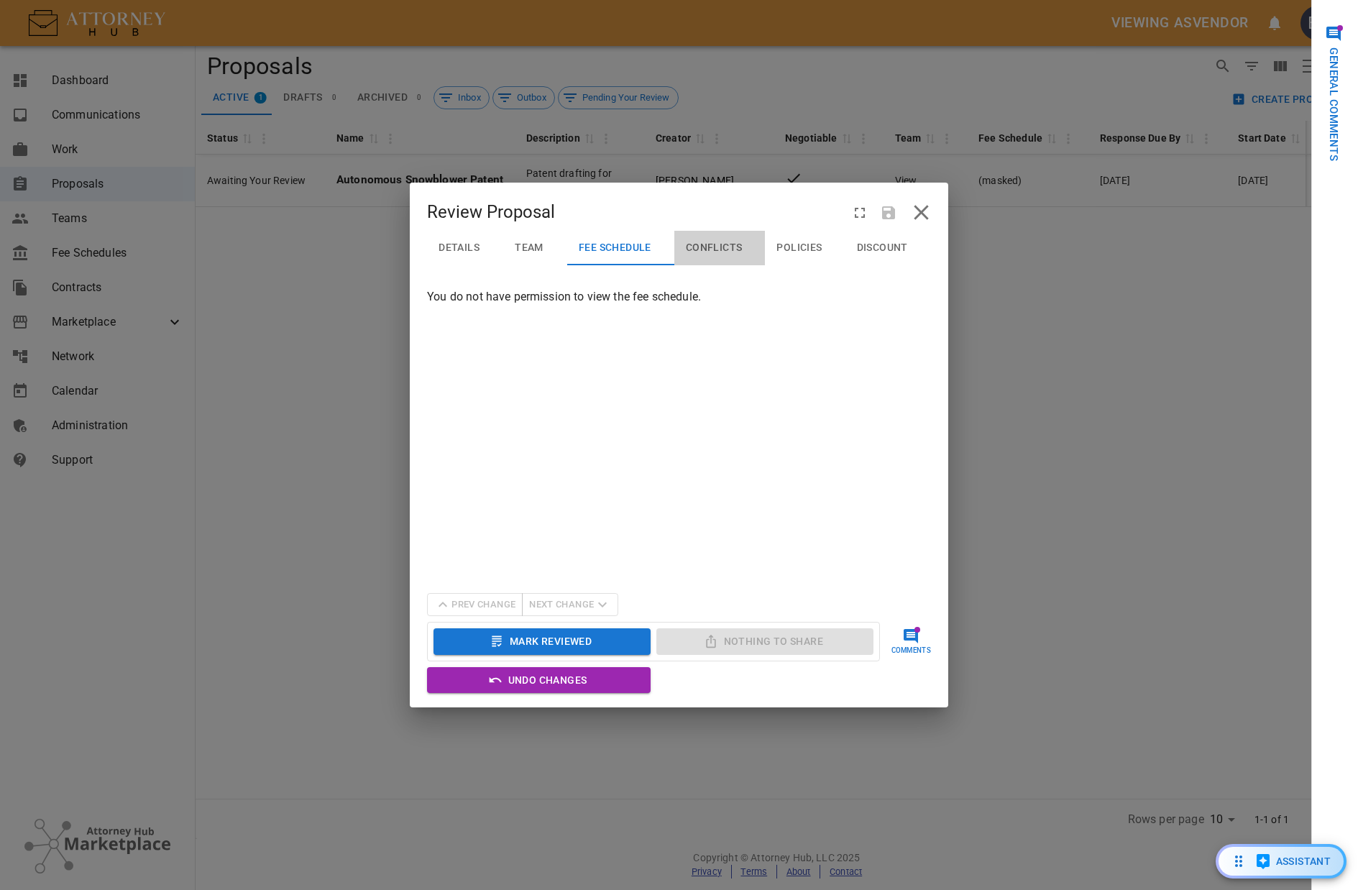
click at [709, 240] on button "Conflicts" at bounding box center [719, 248] width 91 height 35
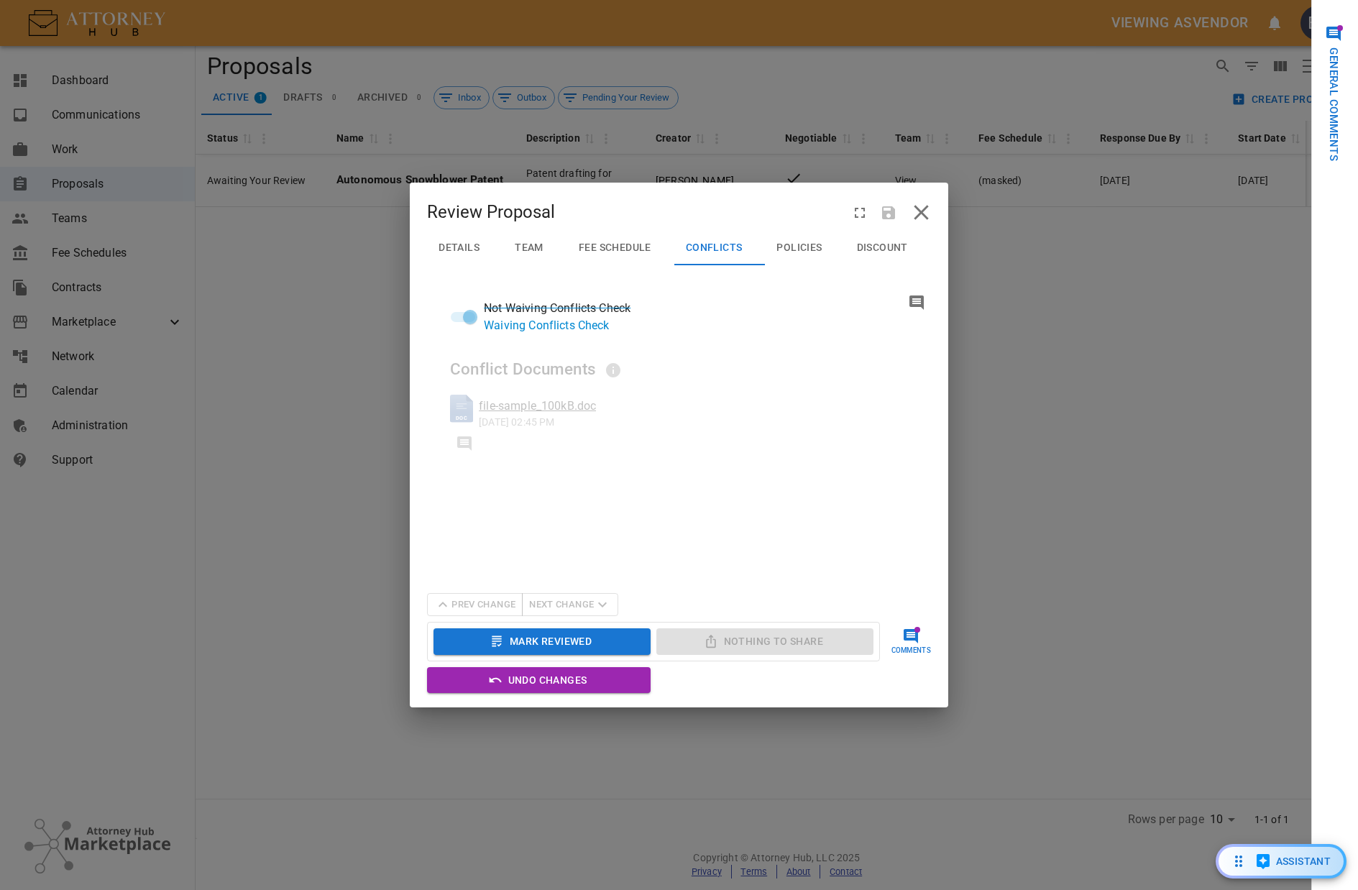
click at [791, 251] on span "Policies" at bounding box center [799, 248] width 45 height 13
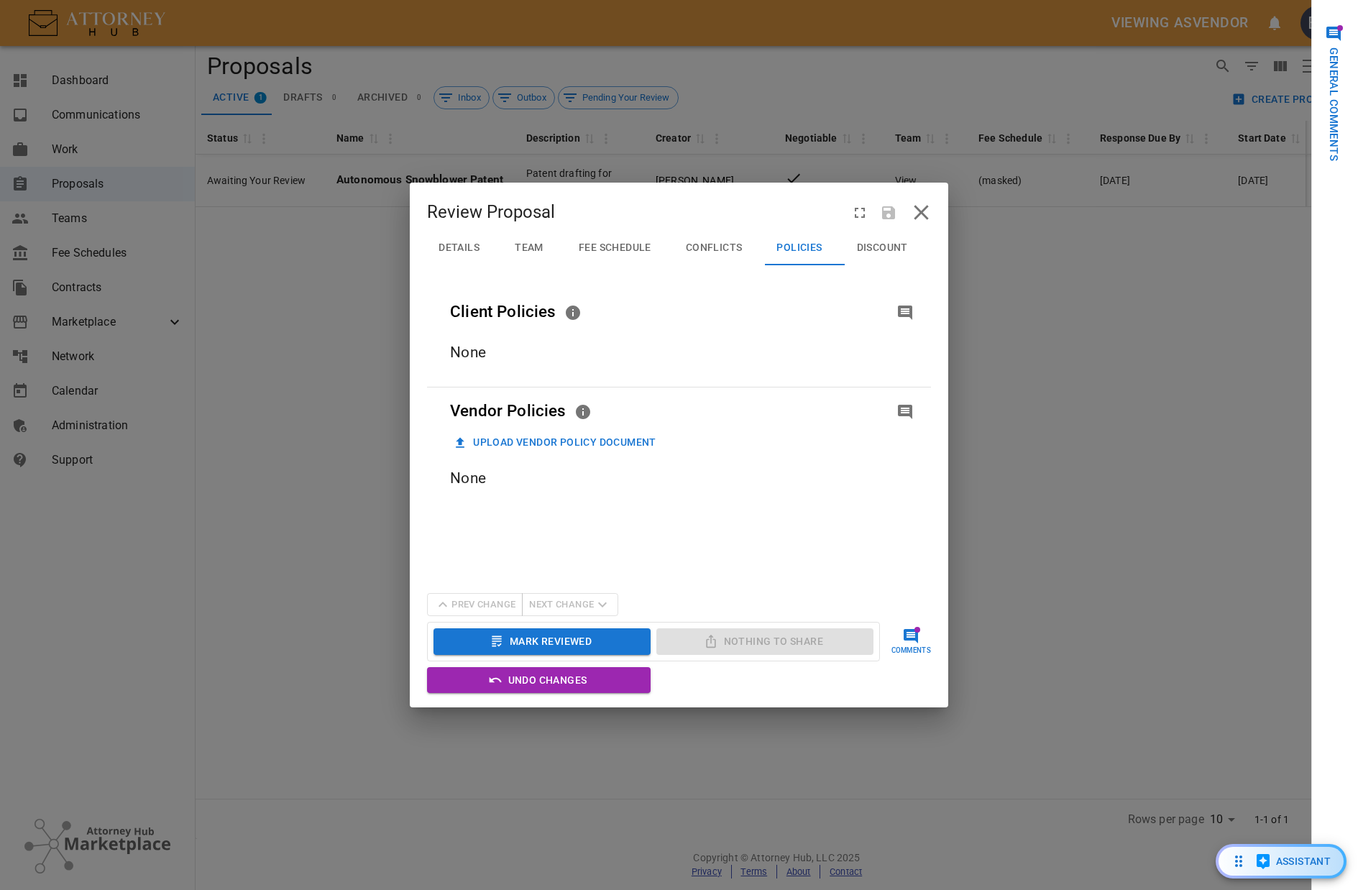
click at [866, 249] on span "Discount" at bounding box center [882, 248] width 51 height 13
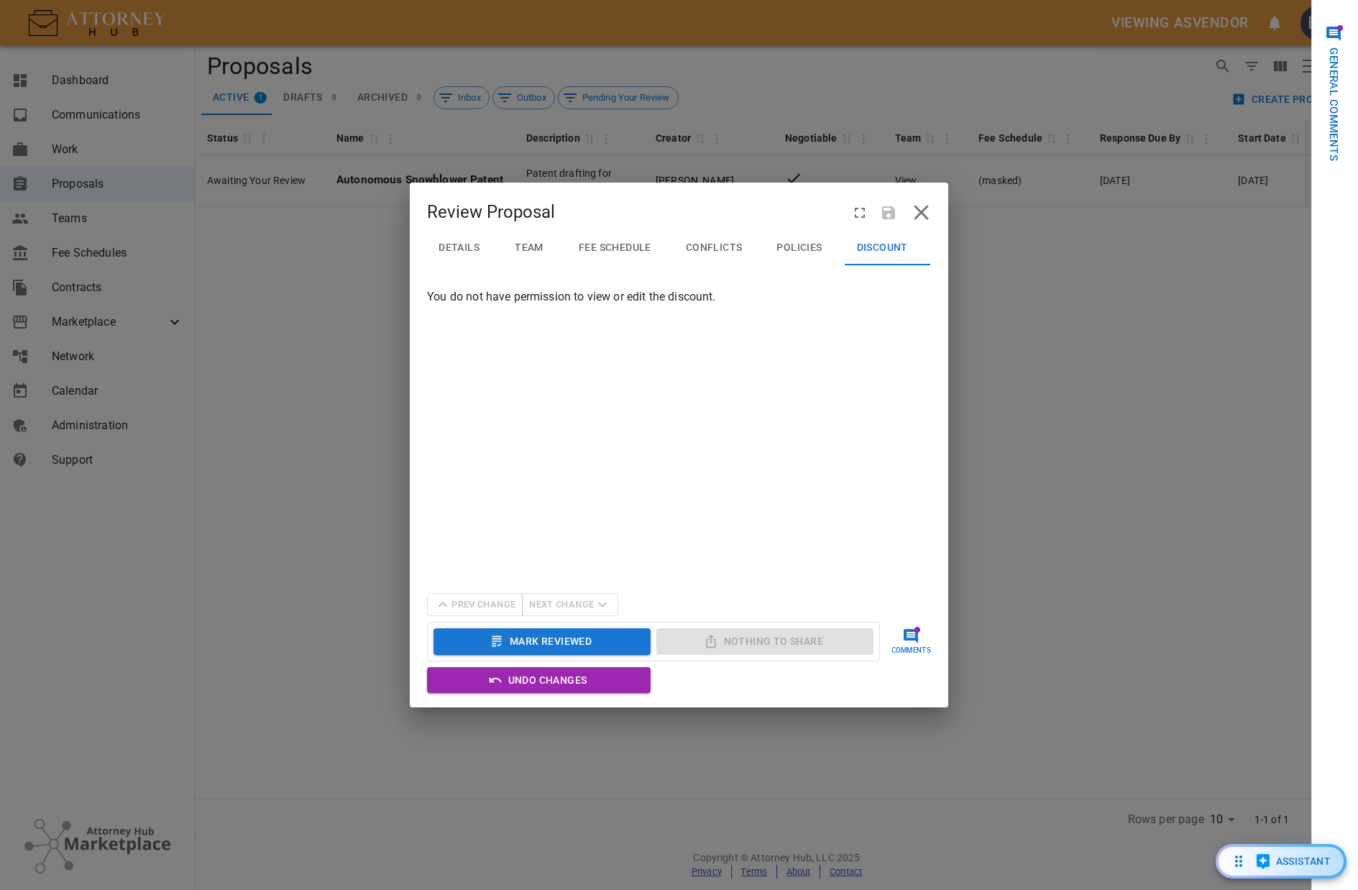
click at [799, 252] on span "Policies" at bounding box center [799, 248] width 45 height 13
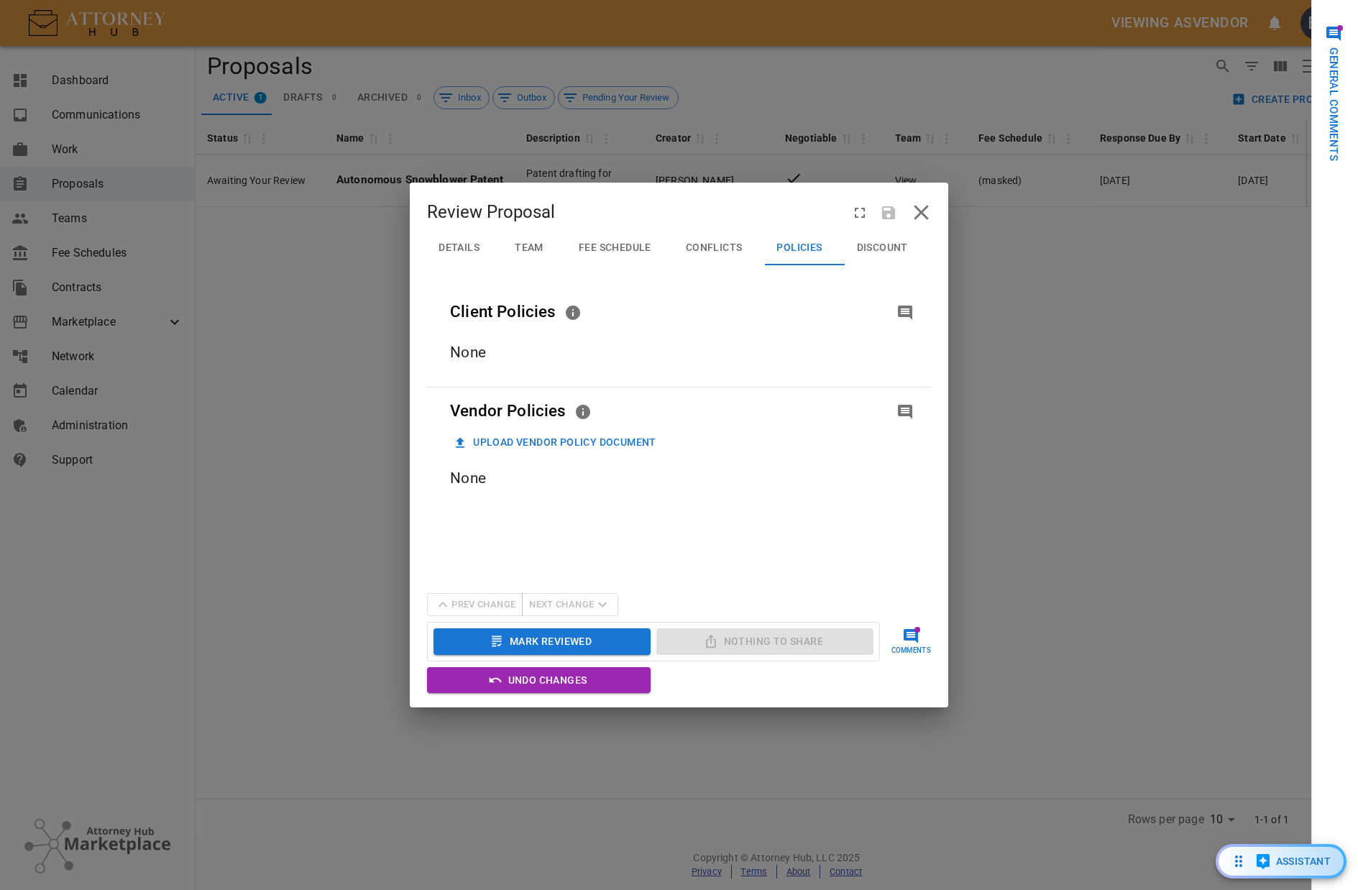
click at [716, 244] on span "Conflicts" at bounding box center [714, 248] width 57 height 13
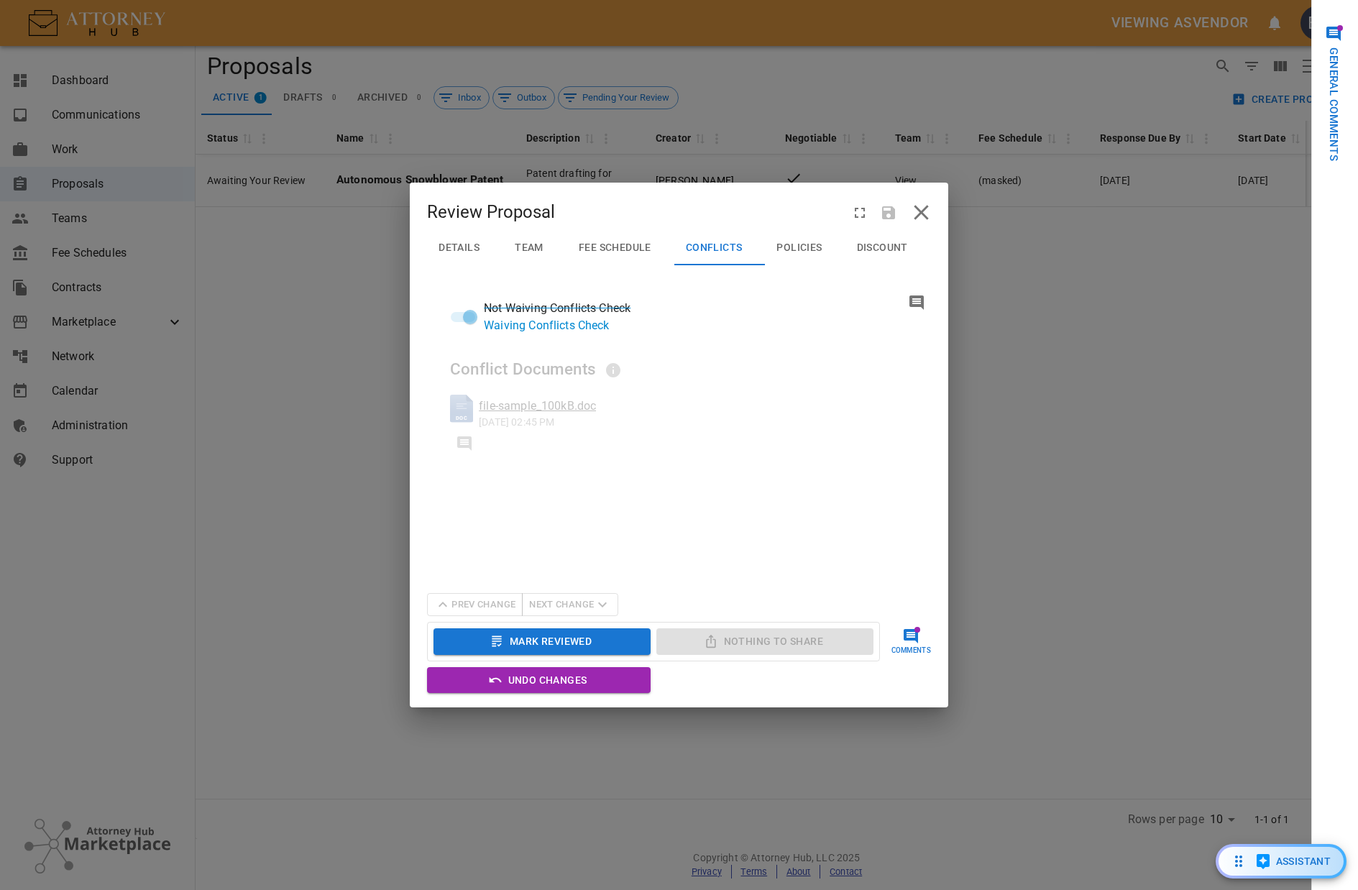
click at [511, 313] on span "Not Waiving Conflicts Check" at bounding box center [557, 308] width 147 height 17
click at [467, 238] on button "Details" at bounding box center [465, 248] width 76 height 35
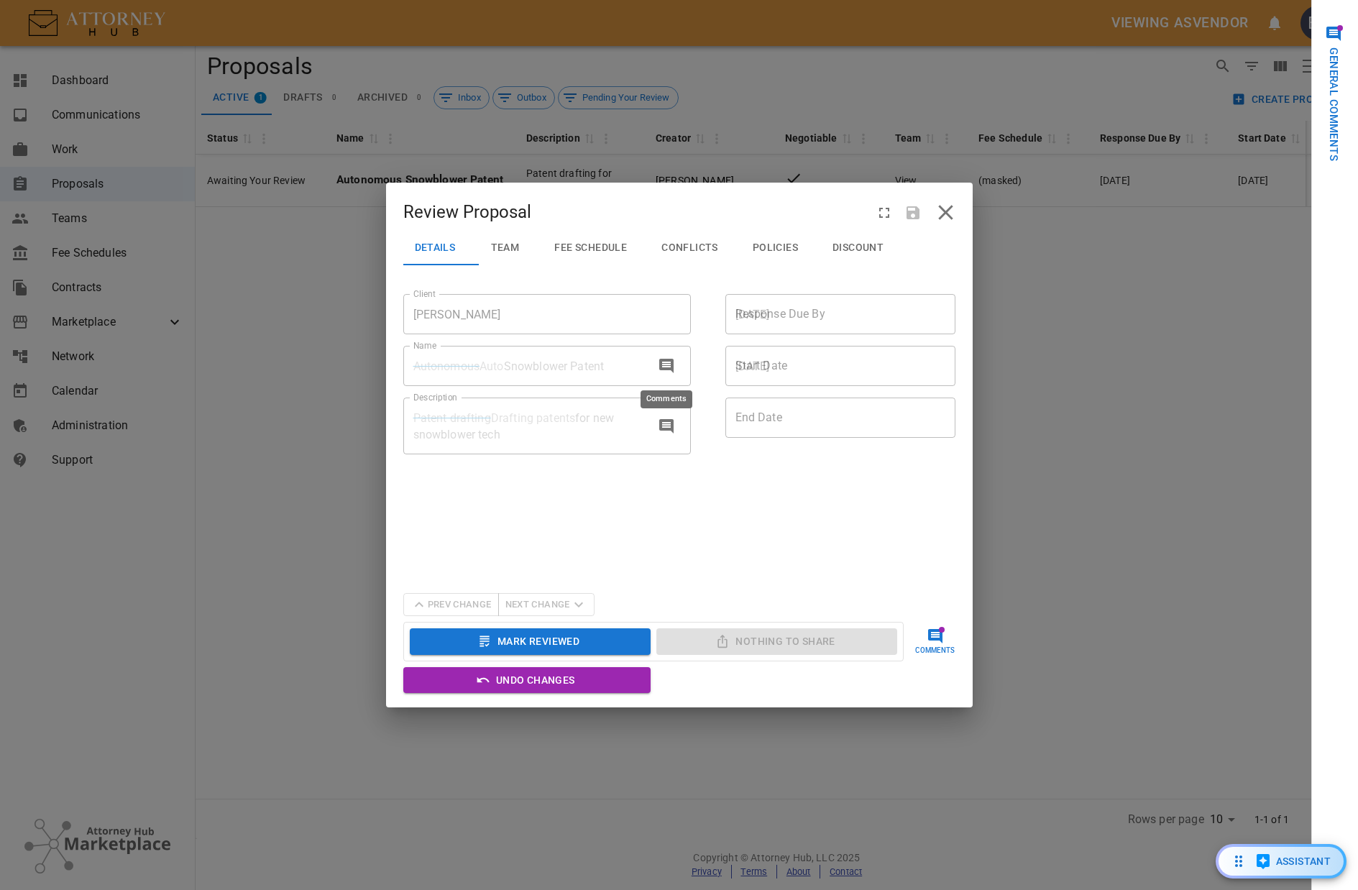
click at [677, 365] on button "Comments" at bounding box center [666, 366] width 29 height 29
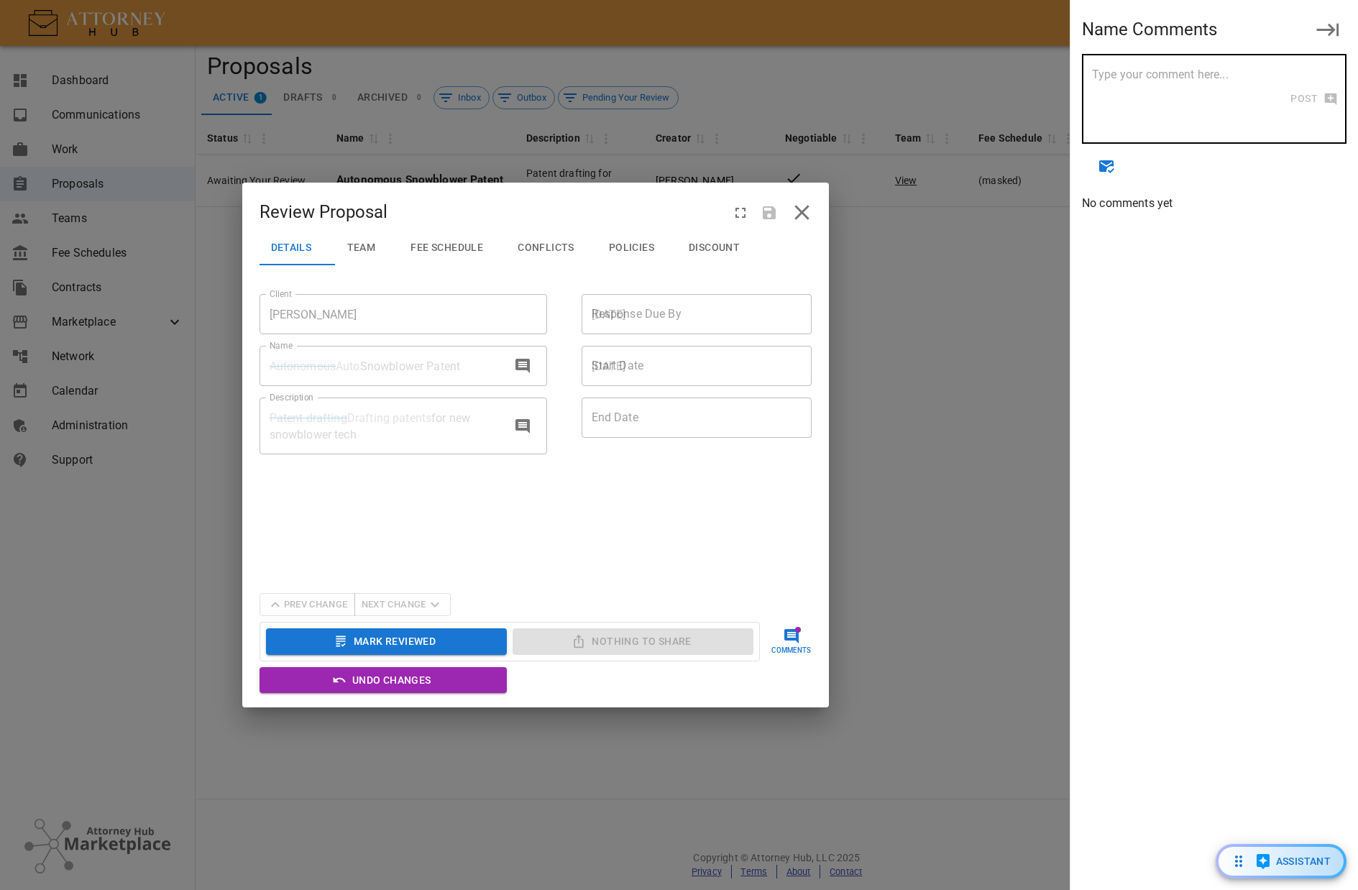
click at [1158, 103] on textarea at bounding box center [1190, 99] width 197 height 66
type textarea "Don't be pedantic"
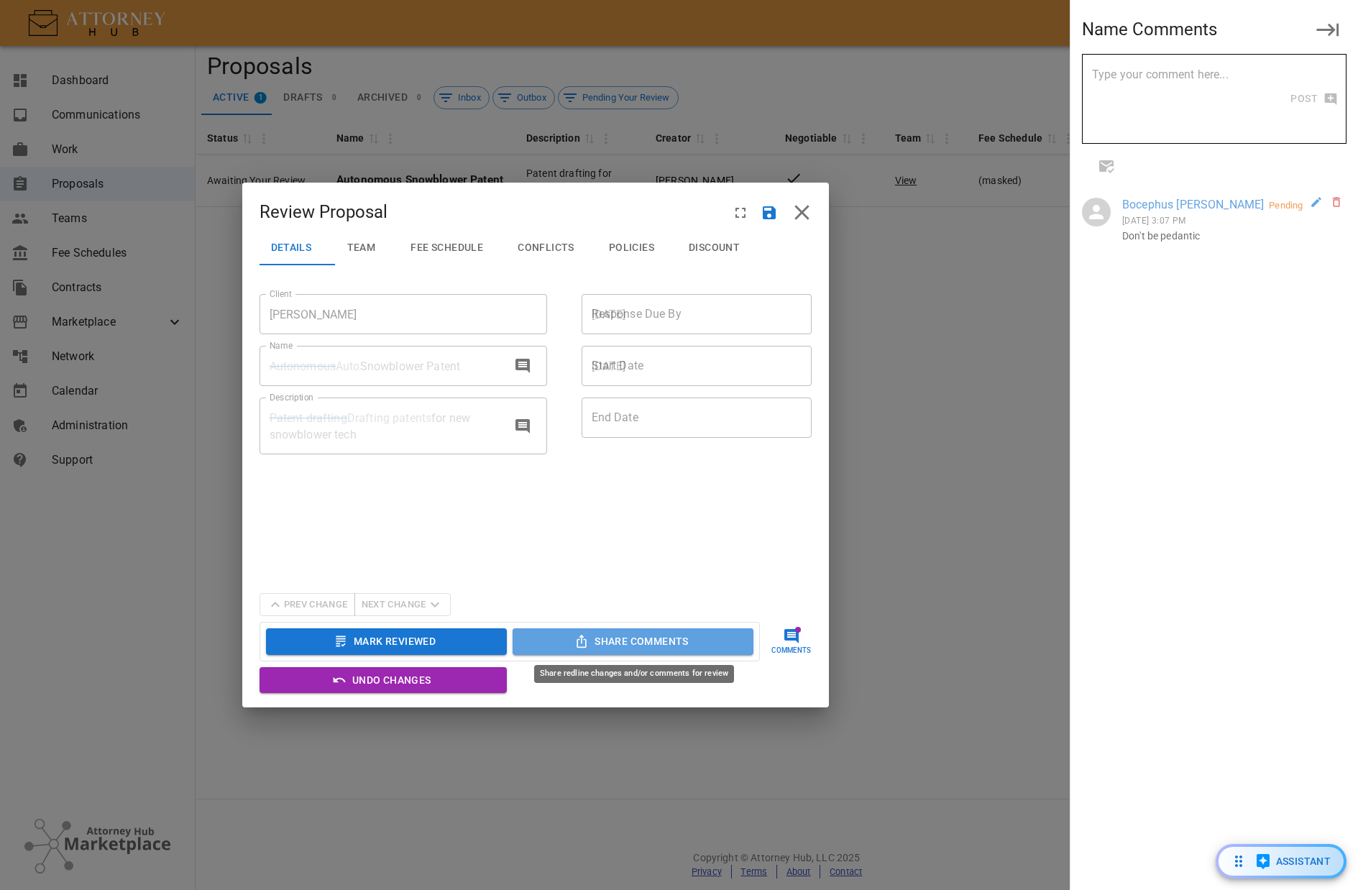
click at [719, 636] on button "Share Comments" at bounding box center [633, 641] width 241 height 27
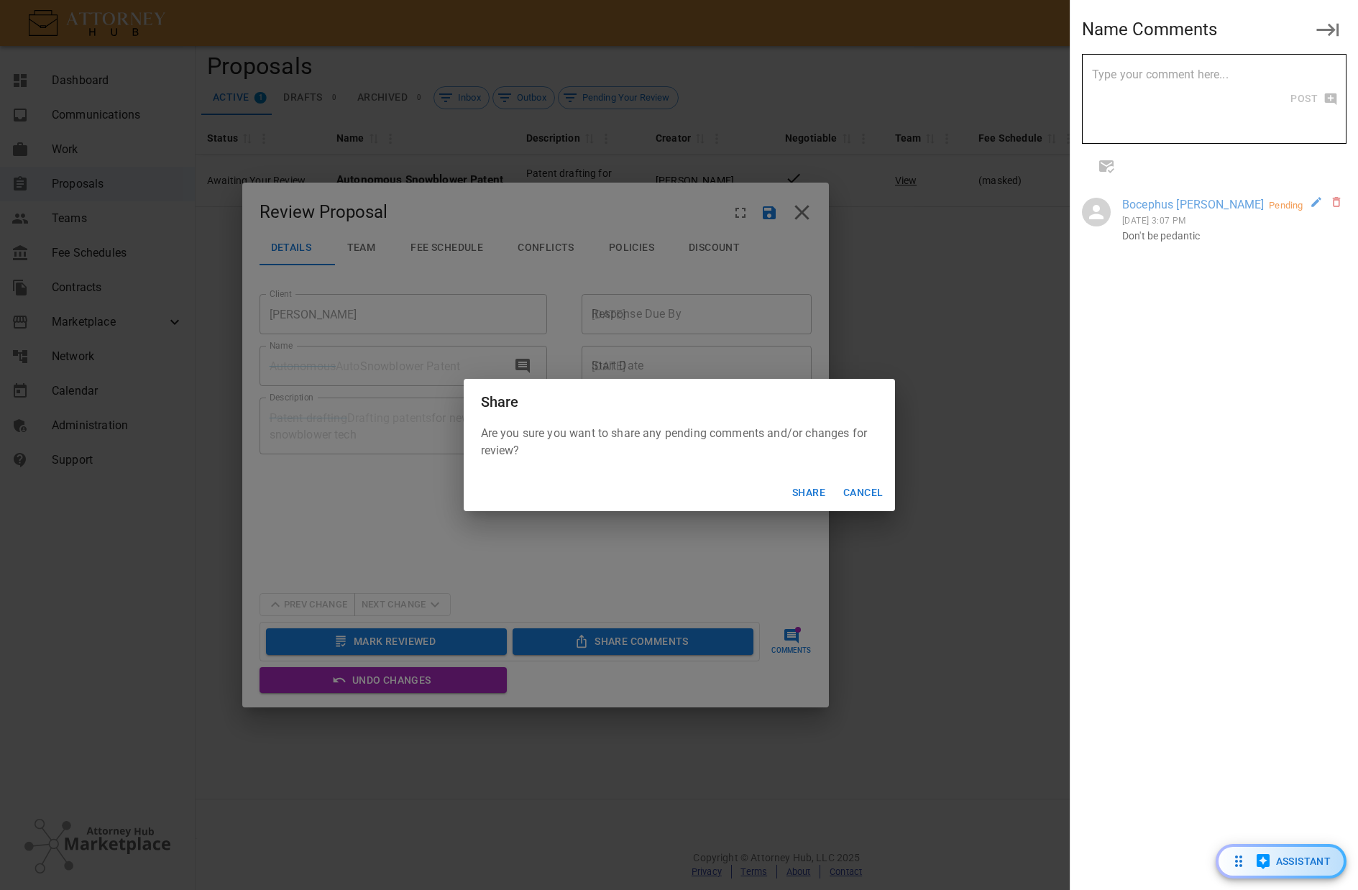
click at [822, 499] on button "Share" at bounding box center [809, 493] width 46 height 27
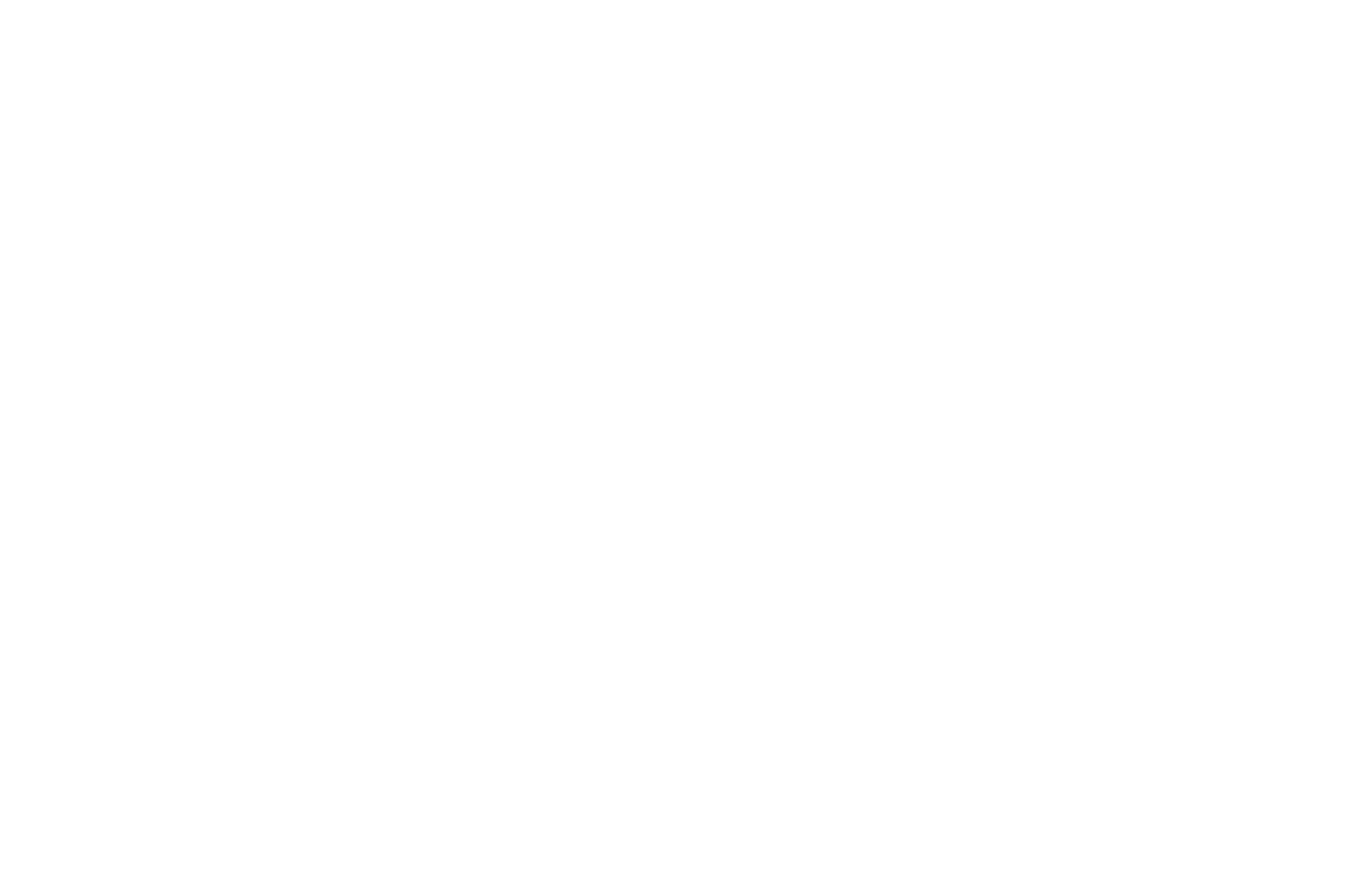
drag, startPoint x: 360, startPoint y: 91, endPoint x: 238, endPoint y: 0, distance: 152.0
click at [342, 73] on div at bounding box center [679, 445] width 1358 height 890
